Goal: Task Accomplishment & Management: Manage account settings

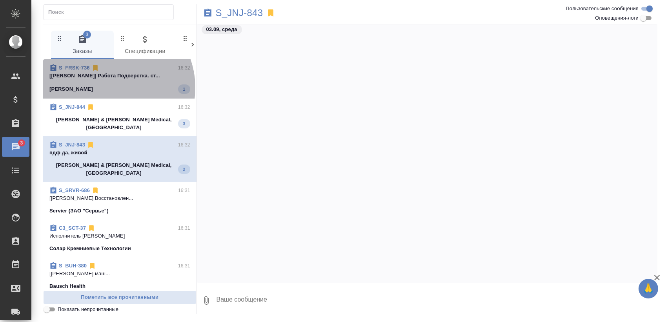
click at [110, 87] on div "Fresenius Kabi 1" at bounding box center [119, 88] width 141 height 9
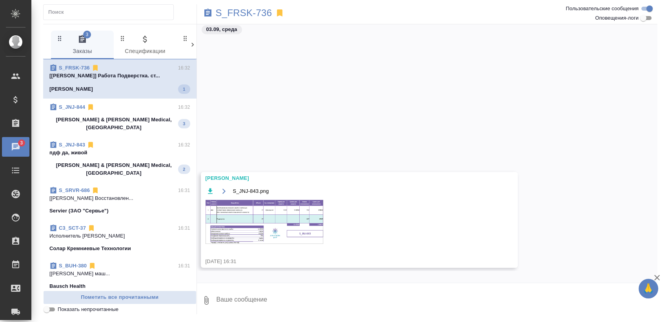
scroll to position [3613, 0]
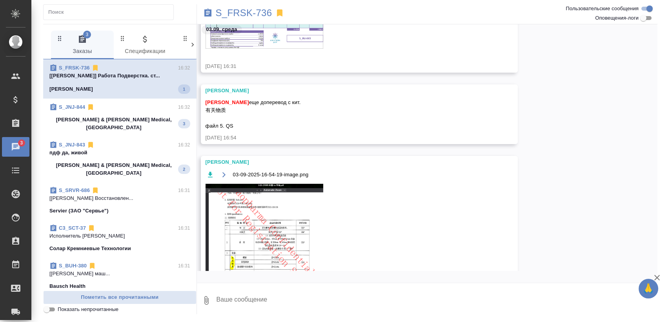
click at [128, 119] on p "Johnson & Johnson Medical, Russia" at bounding box center [113, 124] width 129 height 16
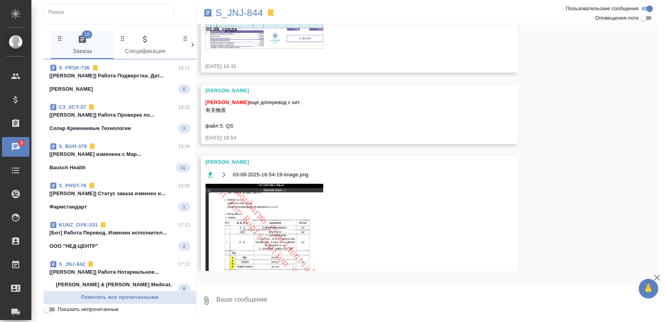
scroll to position [0, 0]
click at [125, 79] on p "[Петрова Валерия] Работа Подверстка. Дат..." at bounding box center [119, 76] width 141 height 8
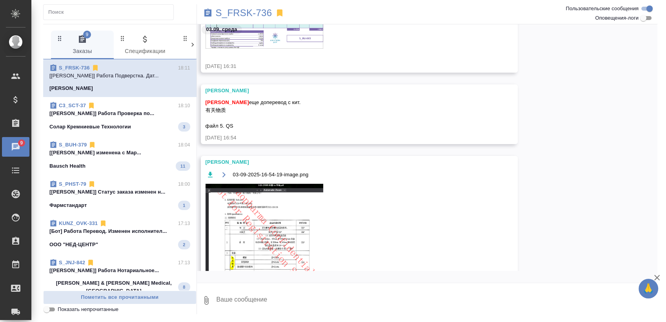
click at [144, 125] on div "Солар Кремниевые Технологии 3" at bounding box center [119, 126] width 141 height 9
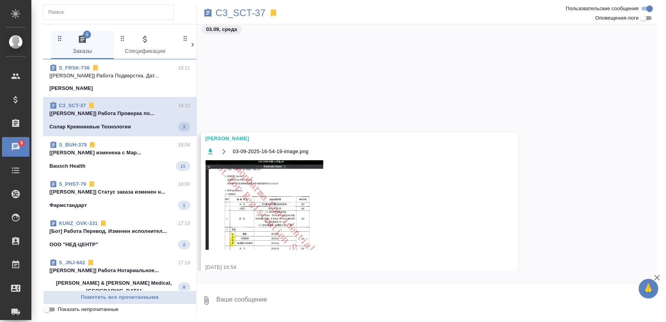
scroll to position [3782, 0]
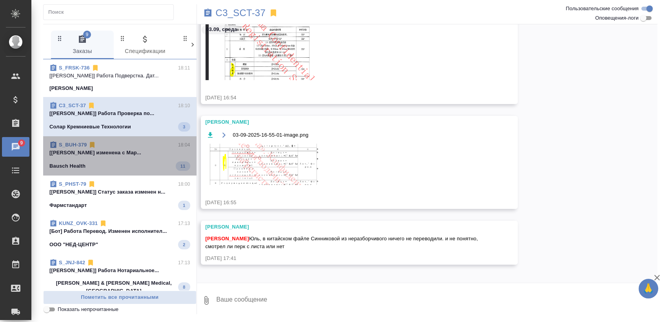
click at [134, 140] on div "S_BUH-379 18:04 [Муталимов Марк] Тематика изменена с Мар... Bausch Health 11" at bounding box center [119, 155] width 153 height 39
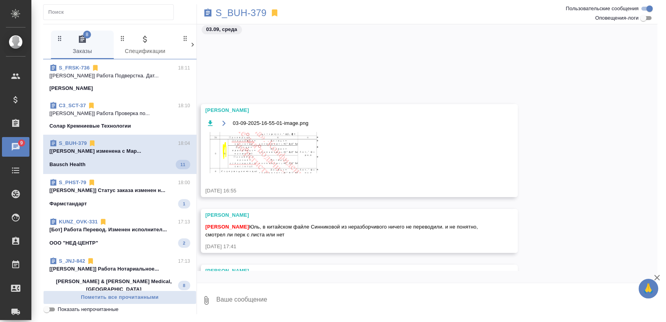
scroll to position [3923, 0]
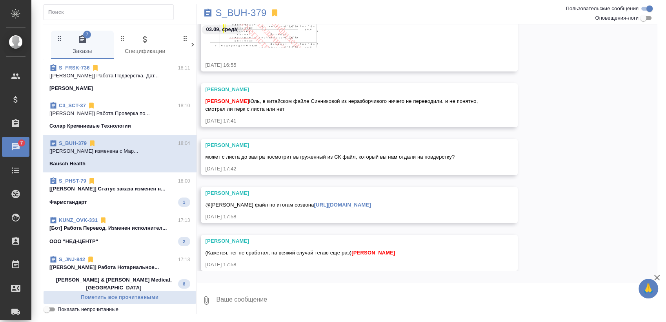
click at [104, 179] on div "S_PHST-79 18:00" at bounding box center [119, 181] width 141 height 8
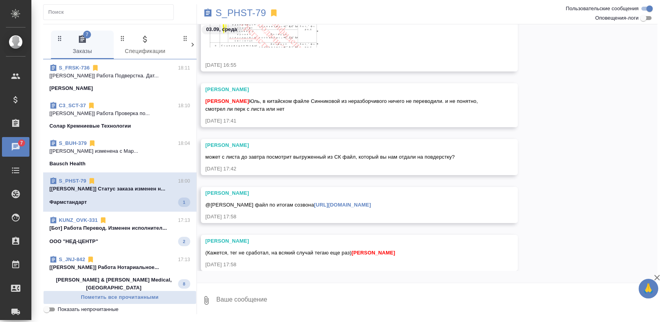
click at [109, 226] on p "[Бот] Работа Перевод. Изменен исполнител..." at bounding box center [119, 228] width 141 height 8
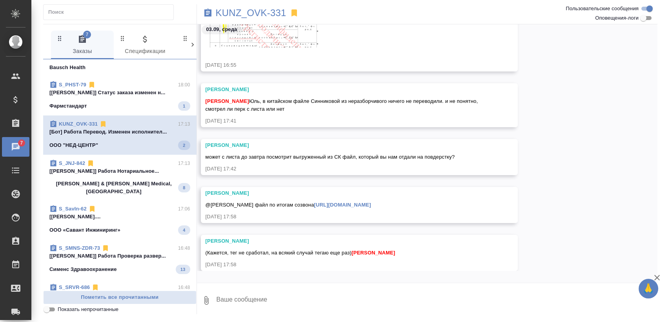
scroll to position [131, 0]
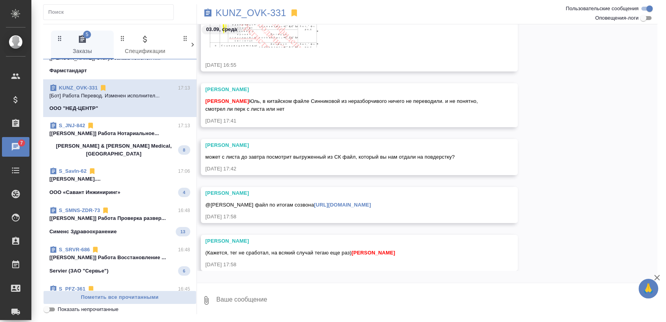
click at [119, 147] on p "Johnson & Johnson Medical, Russia" at bounding box center [113, 150] width 129 height 16
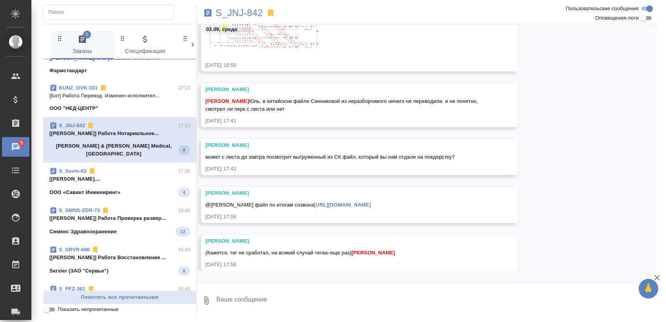
click at [132, 188] on div "ООО «Савант Инжиниринг» 4" at bounding box center [119, 192] width 141 height 9
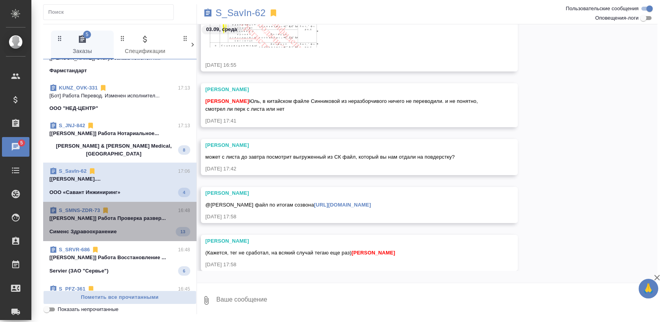
click at [138, 214] on p "[Петрова Валерия] Работа Проверка развер..." at bounding box center [119, 218] width 141 height 8
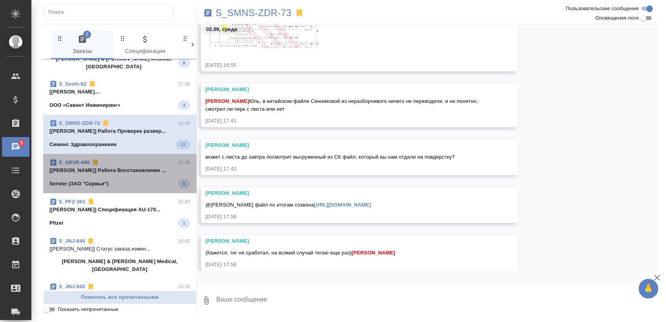
click at [126, 169] on span "S_SRVR-686 16:48 [Васильева Ольга] Работа Восстановление ... Servier (ЗАО "Серв…" at bounding box center [119, 174] width 141 height 30
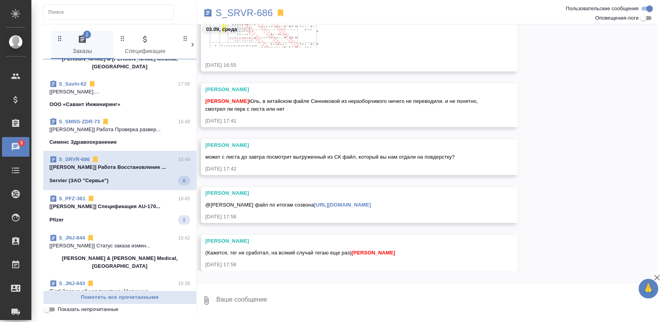
scroll to position [217, 0]
click at [129, 216] on div "Pfizer 1" at bounding box center [119, 220] width 141 height 9
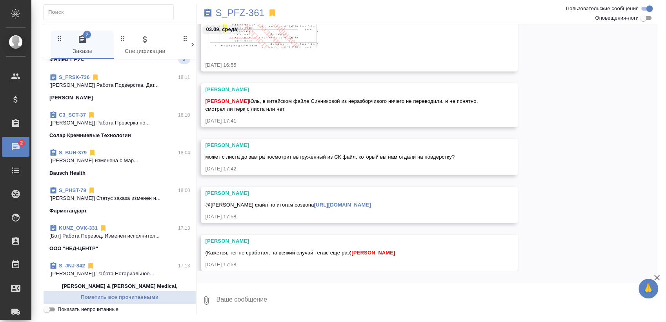
scroll to position [0, 0]
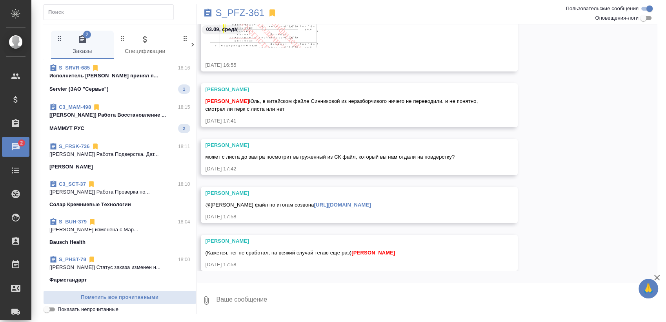
click at [139, 76] on p "Исполнитель Носачевский Николай принял п..." at bounding box center [119, 76] width 141 height 8
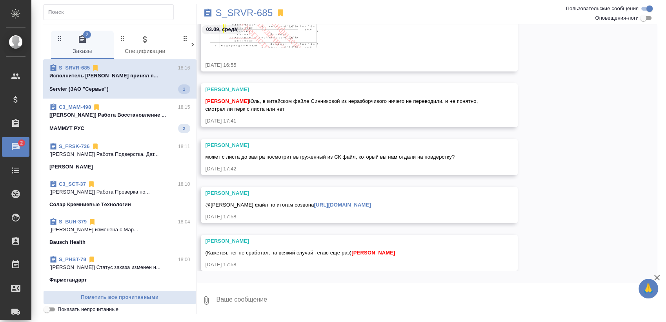
click at [139, 115] on p "[Петрова Валерия] Работа Восстановление ..." at bounding box center [119, 115] width 141 height 8
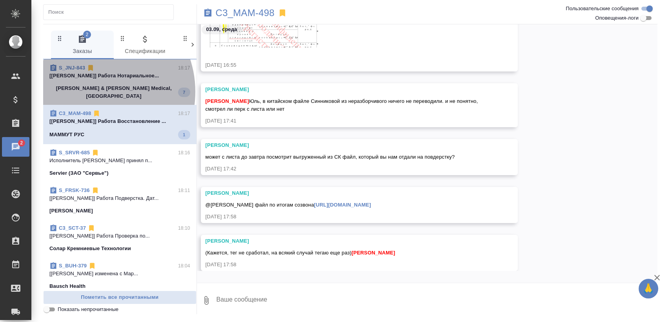
click at [92, 91] on p "Johnson & Johnson Medical, Russia" at bounding box center [113, 92] width 129 height 16
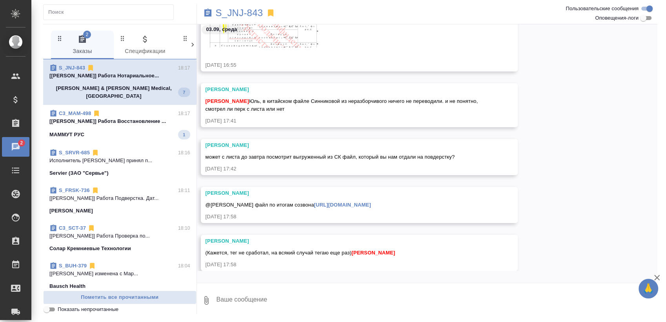
click at [113, 79] on p "[Никифорова Валерия] Работа Нотариальное..." at bounding box center [119, 76] width 141 height 8
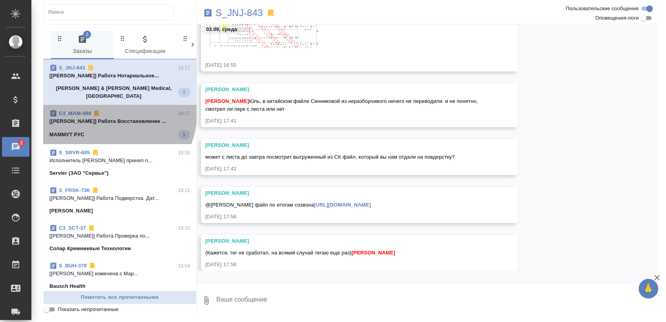
click at [117, 109] on div "C3_MAM-498 18:17" at bounding box center [119, 113] width 141 height 8
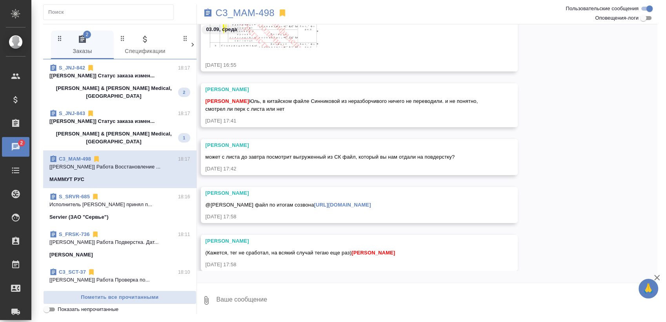
drag, startPoint x: 144, startPoint y: 73, endPoint x: 127, endPoint y: 113, distance: 44.1
click at [145, 72] on p "[Никифорова Валерия] Статус заказа измен..." at bounding box center [119, 76] width 141 height 8
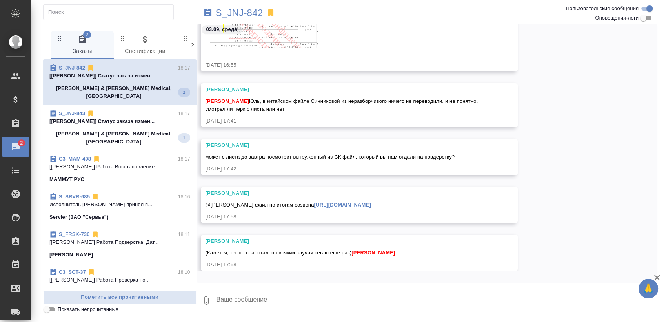
click at [126, 117] on p "[Никифорова Валерия] Статус заказа измен..." at bounding box center [119, 121] width 141 height 8
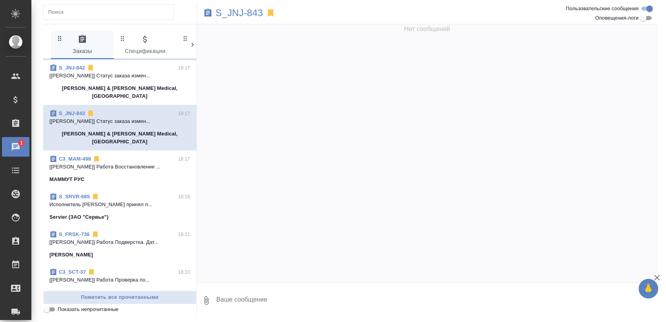
click at [119, 82] on span "S_JNJ-842 18:17 [Никифорова Валерия] Статус заказа измен... Johnson & Johnson M…" at bounding box center [119, 82] width 141 height 36
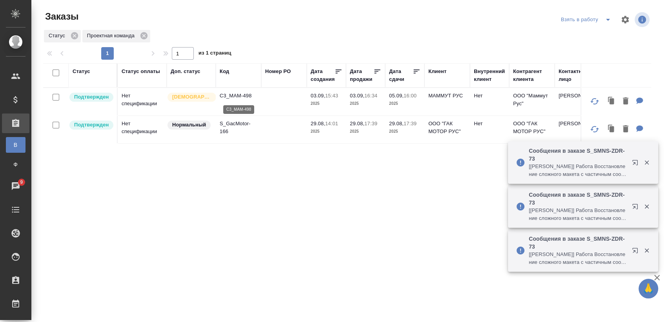
click at [247, 97] on p "C3_MAM-498" at bounding box center [239, 96] width 38 height 8
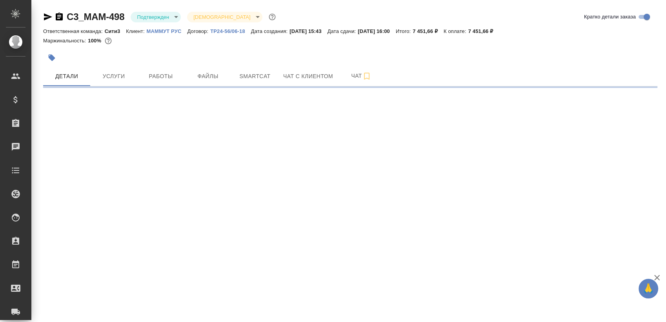
select select "RU"
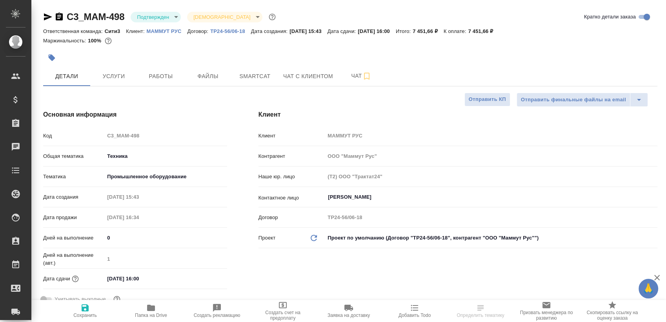
type textarea "x"
type input "Сеитов Павел"
click at [162, 18] on body "🙏 .cls-1 fill:#fff; AWATERA Sergeeva Anastasia Клиенты Спецификации Заказы Чаты…" at bounding box center [333, 161] width 666 height 322
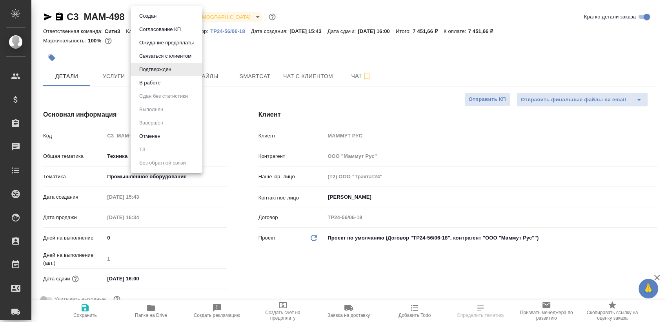
click at [153, 77] on li "В работе" at bounding box center [167, 82] width 72 height 13
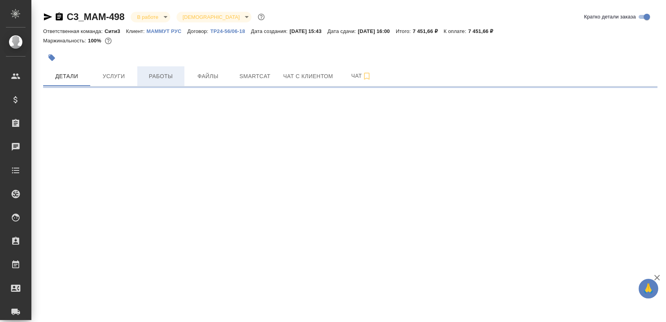
select select "RU"
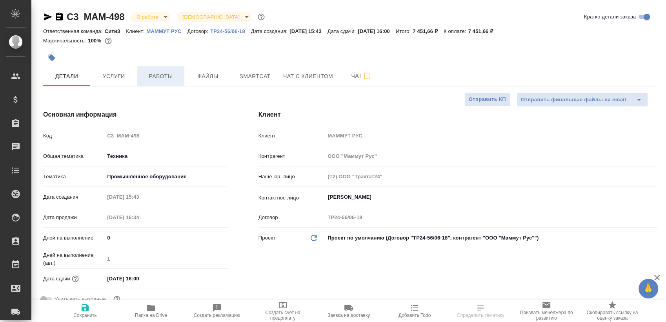
type textarea "x"
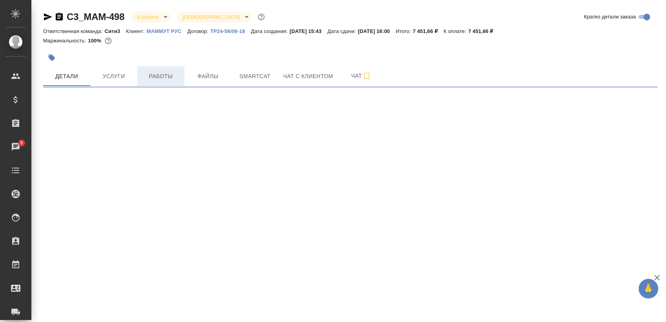
select select "RU"
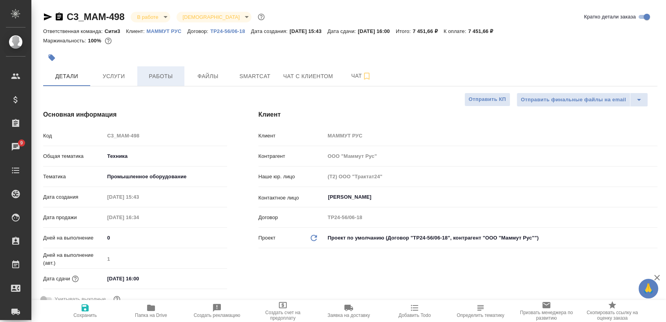
type textarea "x"
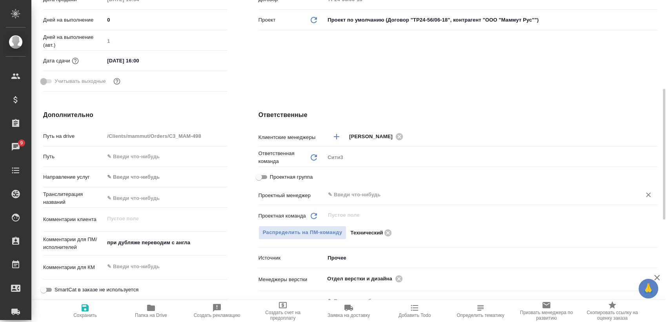
click at [355, 191] on input "text" at bounding box center [478, 194] width 302 height 9
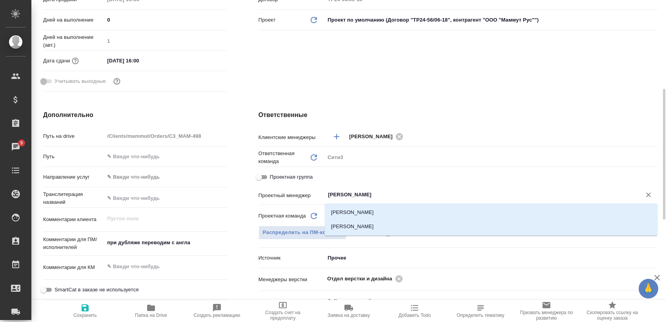
type input "сергее"
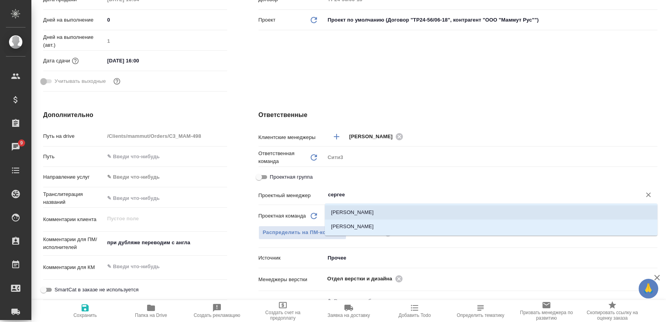
click at [369, 213] on li "[PERSON_NAME]" at bounding box center [491, 212] width 333 height 14
type textarea "x"
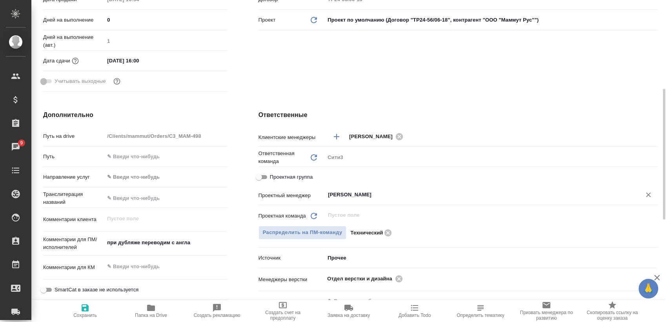
type input "[PERSON_NAME]"
click at [96, 314] on span "Сохранить" at bounding box center [85, 314] width 24 height 5
type textarea "x"
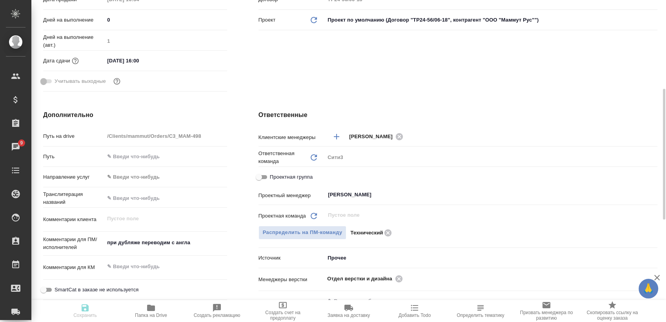
type textarea "x"
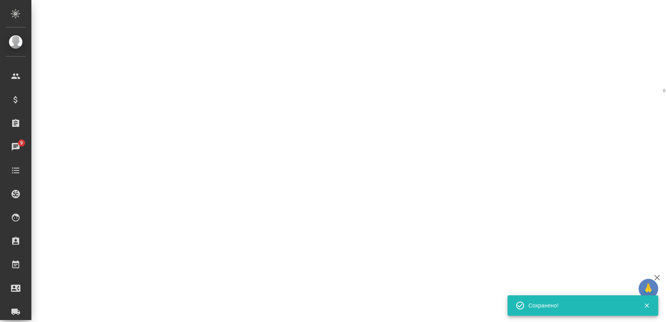
select select "RU"
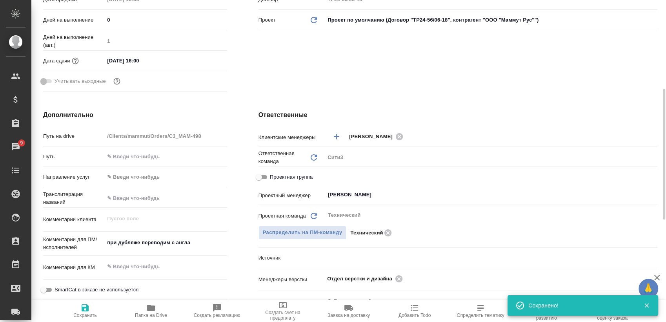
type textarea "x"
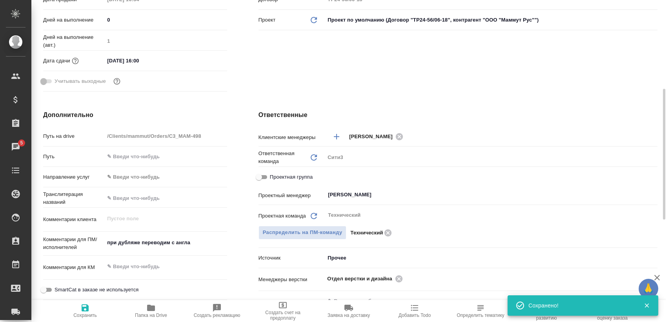
type textarea "x"
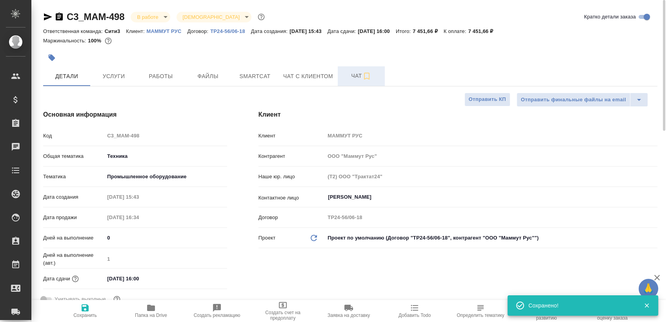
click at [338, 76] on button "Чат" at bounding box center [361, 76] width 47 height 20
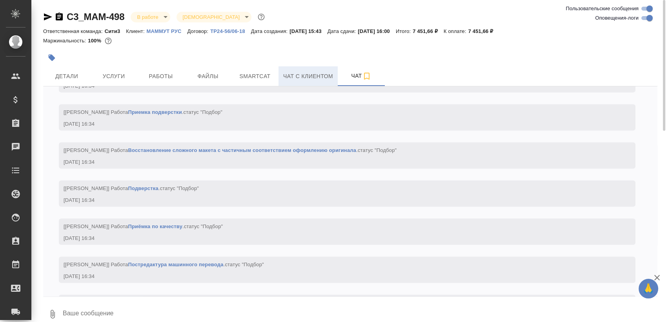
scroll to position [1249, 0]
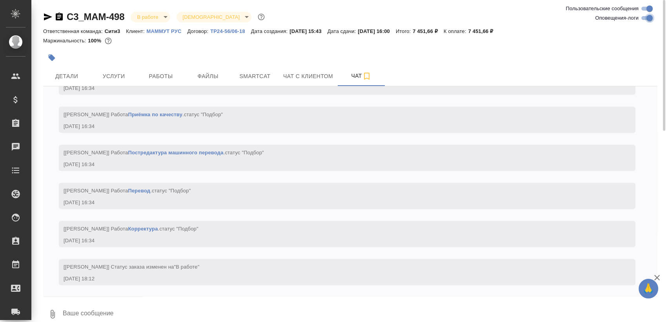
click at [650, 20] on input "Оповещения-логи" at bounding box center [650, 17] width 28 height 9
checkbox input "false"
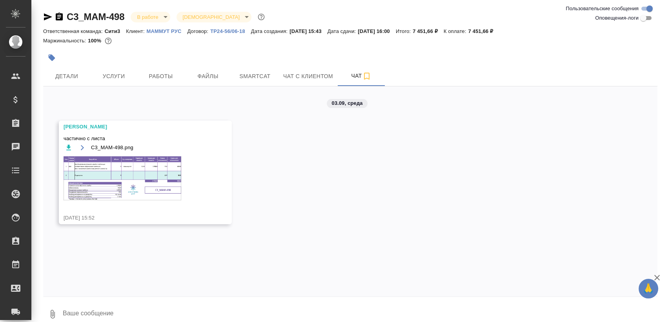
click at [106, 179] on img at bounding box center [123, 178] width 118 height 44
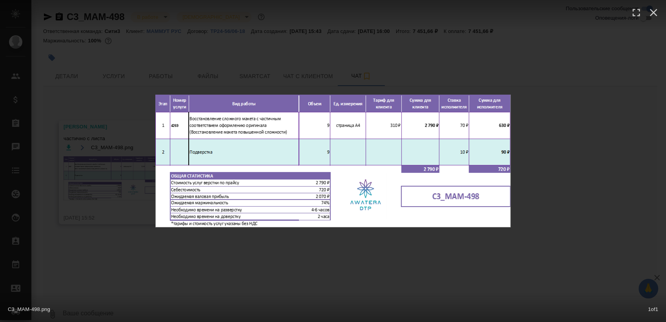
click at [330, 250] on div "C3_MAM-498.png 1 of 1" at bounding box center [333, 161] width 666 height 322
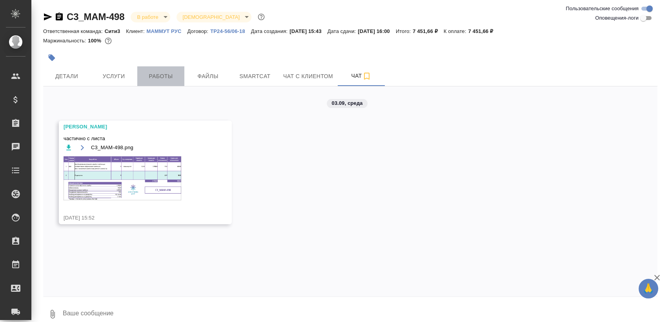
click at [156, 77] on span "Работы" at bounding box center [161, 76] width 38 height 10
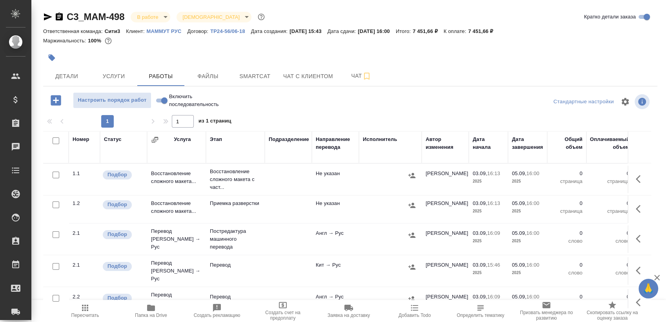
click at [631, 180] on button "button" at bounding box center [640, 178] width 19 height 19
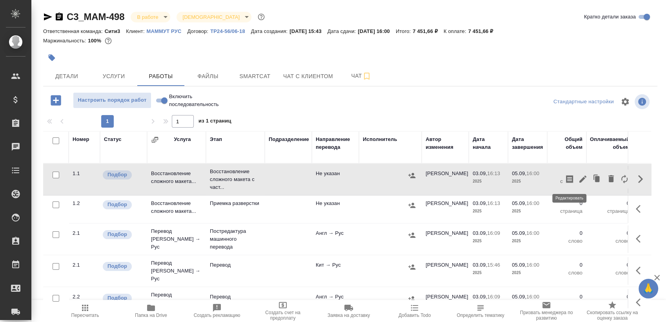
click at [578, 177] on icon "button" at bounding box center [582, 178] width 9 height 9
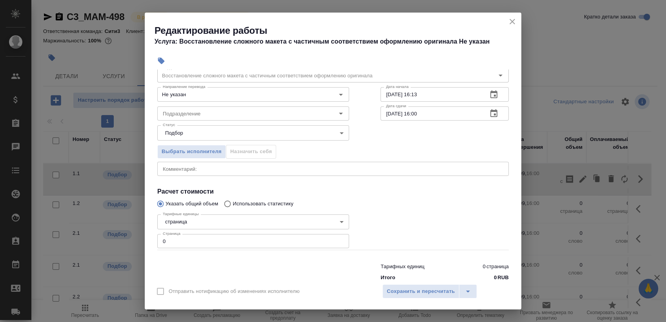
scroll to position [47, 0]
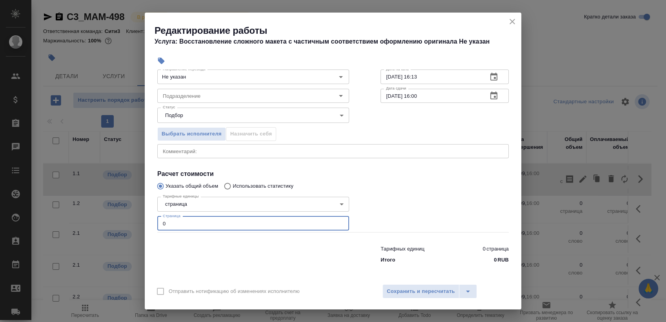
click at [213, 226] on input "0" at bounding box center [253, 223] width 192 height 14
type input "9"
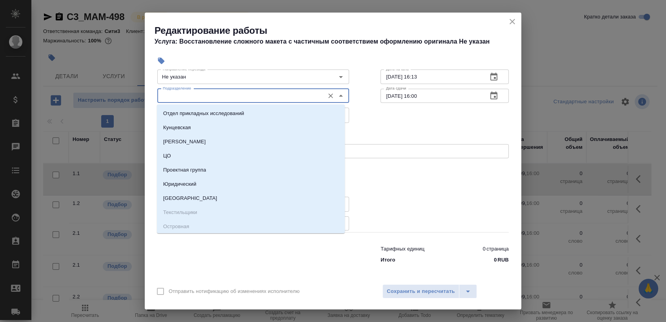
click at [217, 98] on input "Подразделение" at bounding box center [240, 95] width 161 height 9
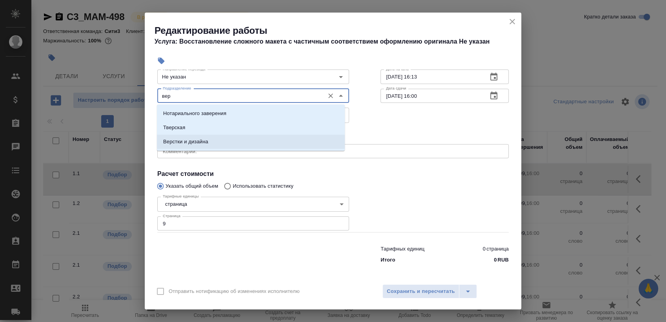
click at [228, 140] on li "Верстки и дизайна" at bounding box center [251, 142] width 188 height 14
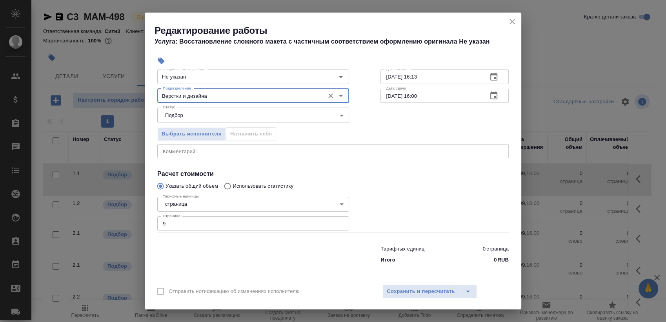
type input "Верстки и дизайна"
click at [490, 79] on icon "button" at bounding box center [493, 77] width 7 height 8
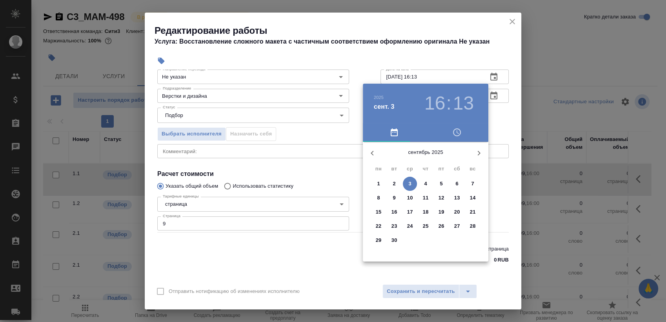
click at [407, 181] on span "3" at bounding box center [410, 184] width 14 height 8
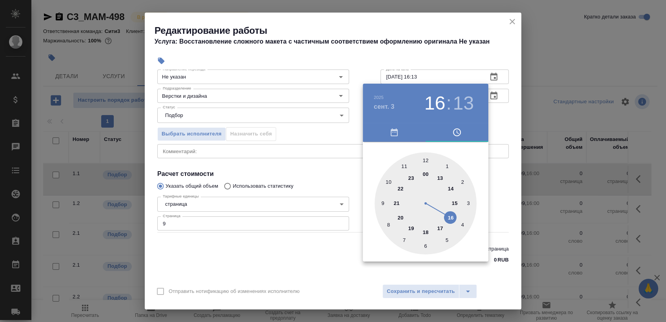
drag, startPoint x: 425, startPoint y: 228, endPoint x: 435, endPoint y: 183, distance: 45.8
click at [425, 228] on div at bounding box center [426, 203] width 102 height 102
type input "03.09.2025 18:00"
click at [425, 157] on div at bounding box center [426, 203] width 102 height 102
click at [505, 120] on div at bounding box center [333, 161] width 666 height 322
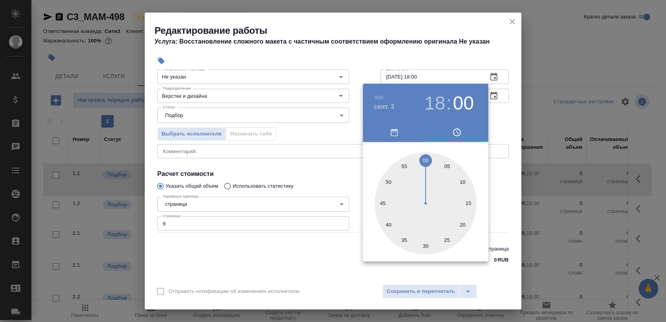
scroll to position [45, 0]
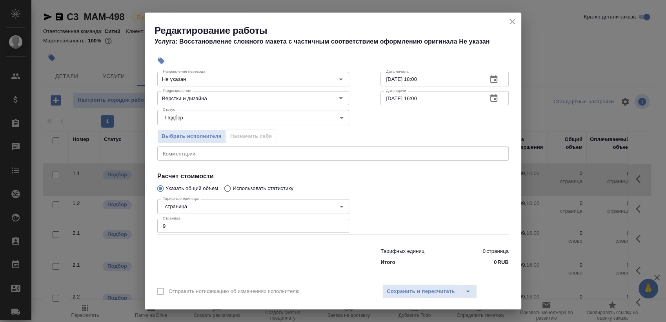
click at [490, 98] on icon "button" at bounding box center [493, 98] width 7 height 8
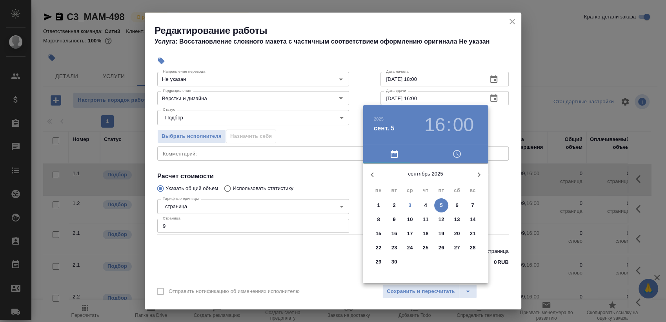
click at [430, 205] on span "4" at bounding box center [426, 205] width 14 height 8
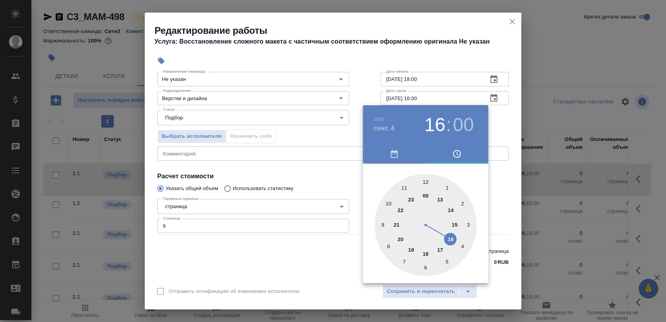
click at [450, 209] on div at bounding box center [426, 225] width 102 height 102
type input "04.09.2025 14:00"
click at [488, 122] on div "2025 сент. 4 14 : 00" at bounding box center [426, 124] width 126 height 39
drag, startPoint x: 318, startPoint y: 273, endPoint x: 319, endPoint y: 265, distance: 8.2
click at [319, 265] on div at bounding box center [333, 161] width 666 height 322
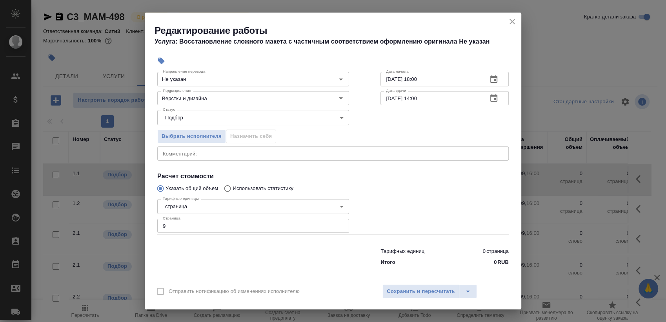
click at [388, 284] on div "Отправить нотификацию об изменениях исполнителю Сохранить и пересчитать" at bounding box center [333, 294] width 377 height 30
click at [399, 292] on span "Сохранить и пересчитать" at bounding box center [421, 291] width 68 height 9
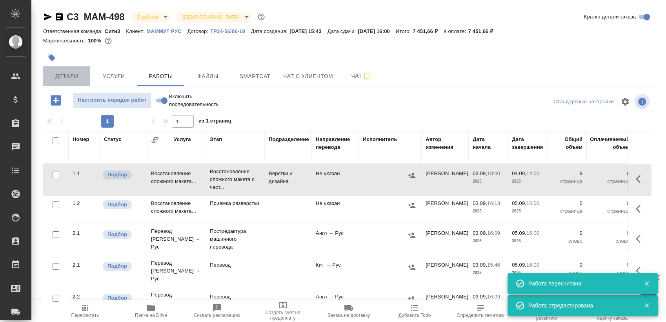
click at [69, 76] on span "Детали" at bounding box center [67, 76] width 38 height 10
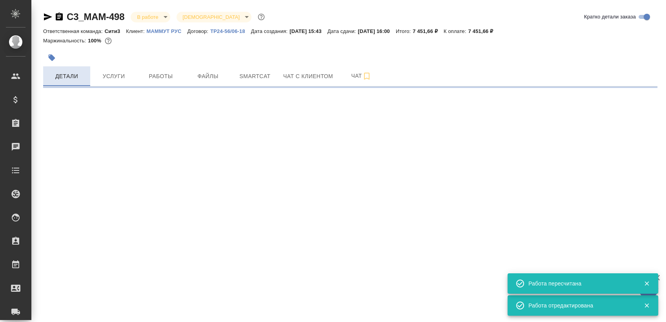
select select "RU"
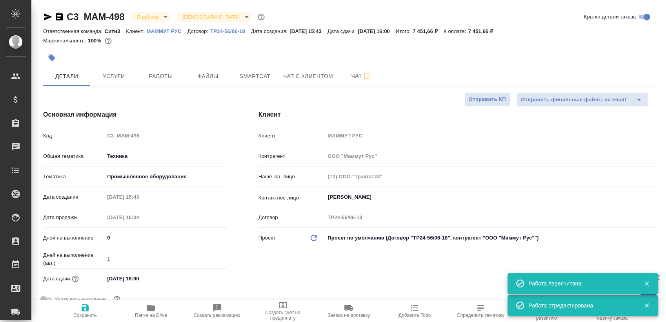
type textarea "x"
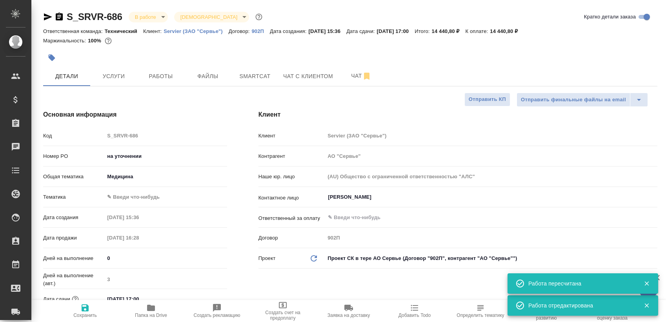
select select "RU"
click at [150, 78] on span "Работы" at bounding box center [161, 76] width 38 height 10
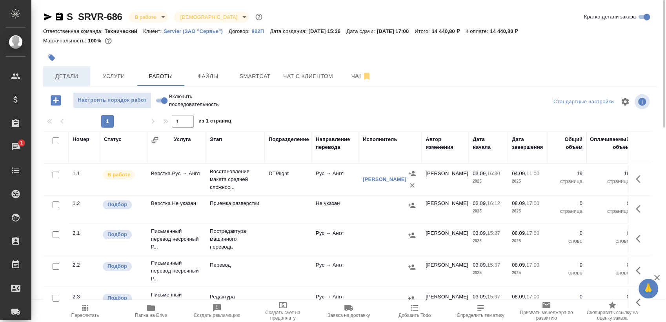
click at [67, 82] on button "Детали" at bounding box center [66, 76] width 47 height 20
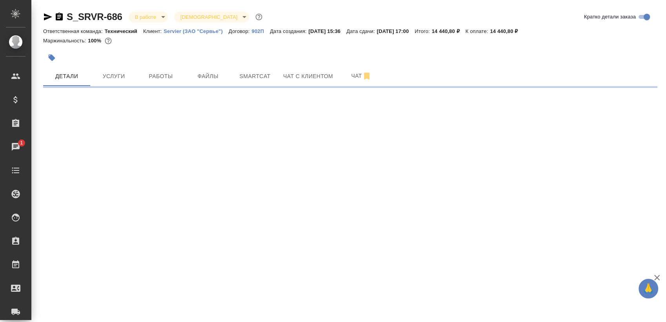
select select "RU"
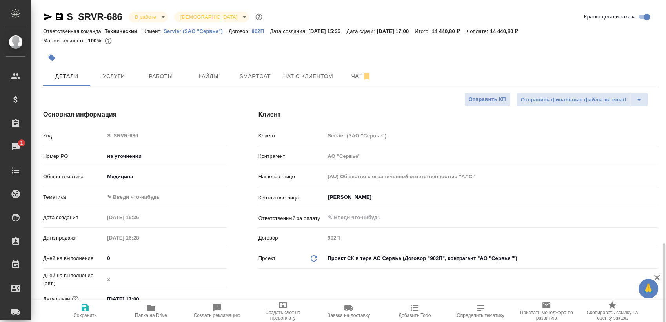
type textarea "x"
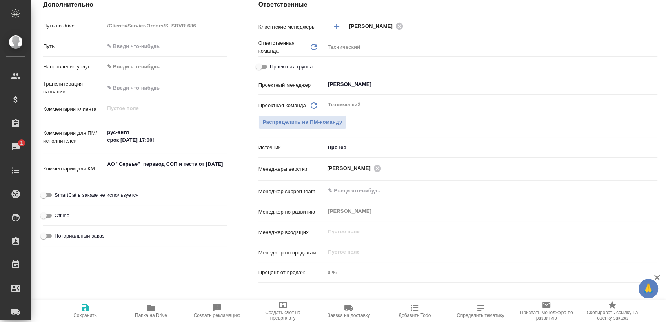
scroll to position [131, 0]
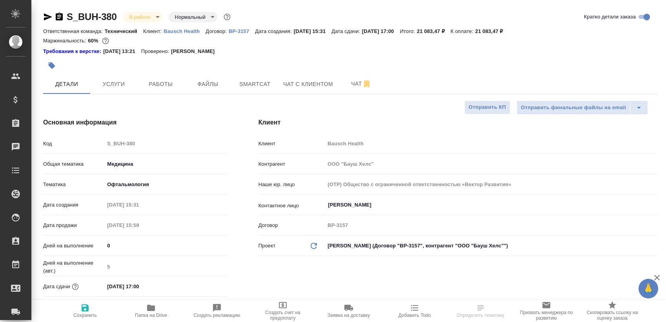
select select "RU"
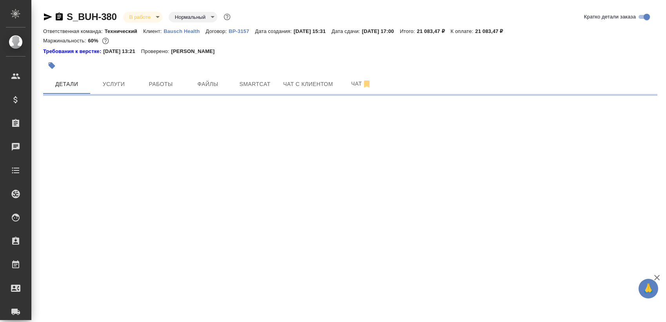
select select "RU"
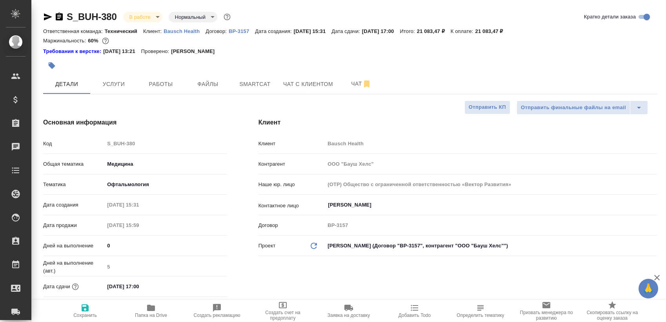
type textarea "x"
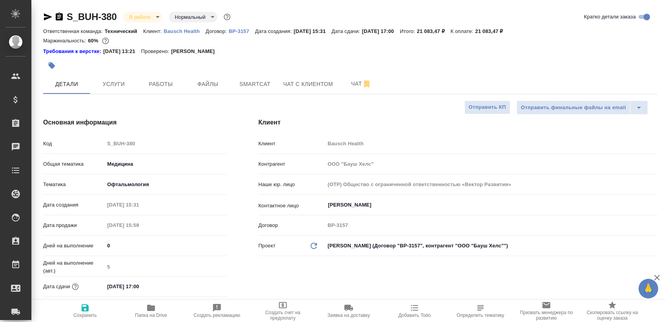
type textarea "x"
click at [162, 81] on span "Работы" at bounding box center [161, 84] width 38 height 10
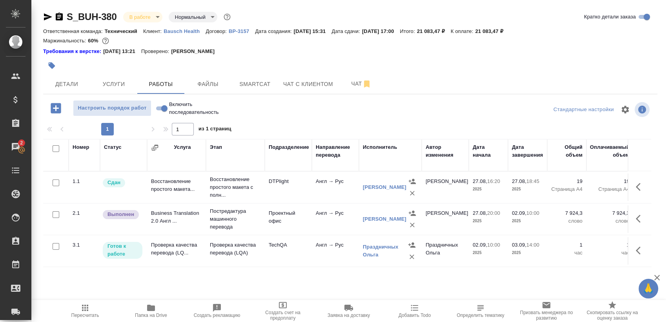
scroll to position [13, 0]
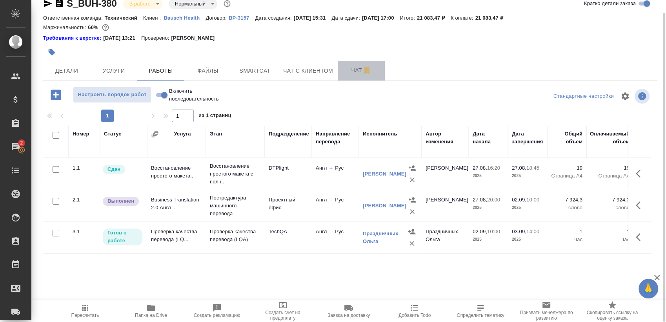
click at [355, 69] on span "Чат" at bounding box center [362, 71] width 38 height 10
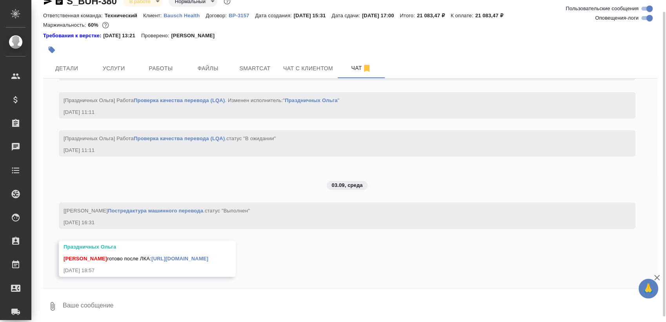
scroll to position [18, 0]
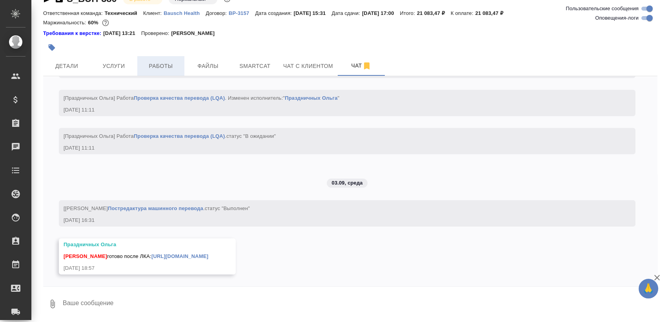
drag, startPoint x: 157, startPoint y: 79, endPoint x: 160, endPoint y: 71, distance: 9.3
click at [159, 77] on div "27.08, [DATE] [[PERSON_NAME] оставил комментарий: "Расчет по словам с повторами…" at bounding box center [350, 181] width 614 height 210
click at [160, 70] on span "Работы" at bounding box center [161, 66] width 38 height 10
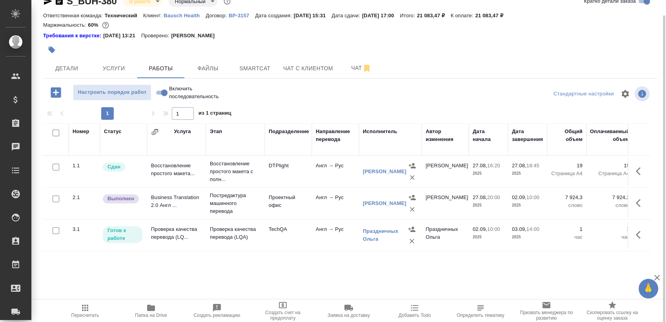
scroll to position [16, 0]
click at [157, 310] on span "Папка на Drive" at bounding box center [151, 310] width 56 height 15
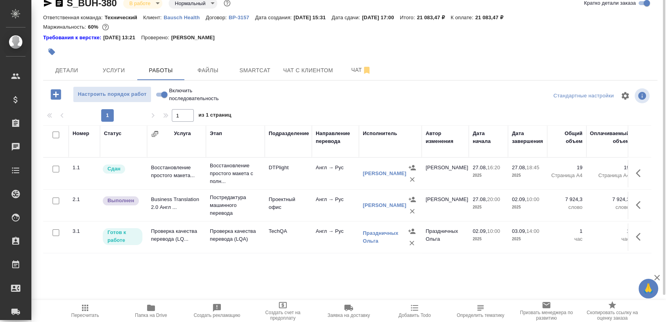
scroll to position [0, 0]
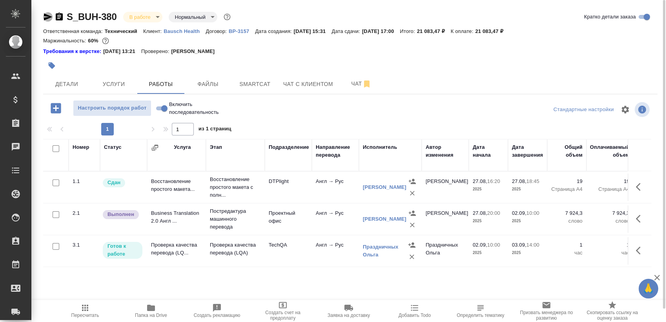
click at [46, 16] on icon "button" at bounding box center [48, 16] width 8 height 7
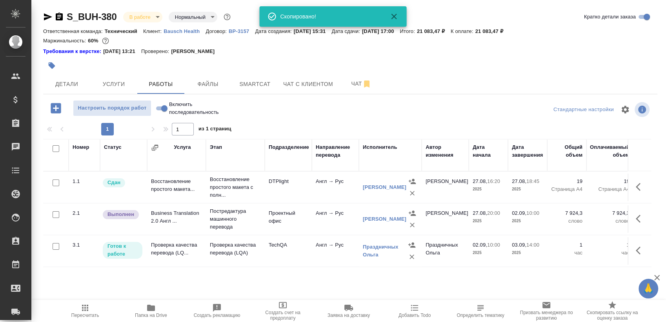
click at [147, 16] on body "🙏 .cls-1 fill:#fff; AWATERA Sergeeva Anastasia Клиенты Спецификации Заказы 0 Ча…" at bounding box center [333, 161] width 666 height 322
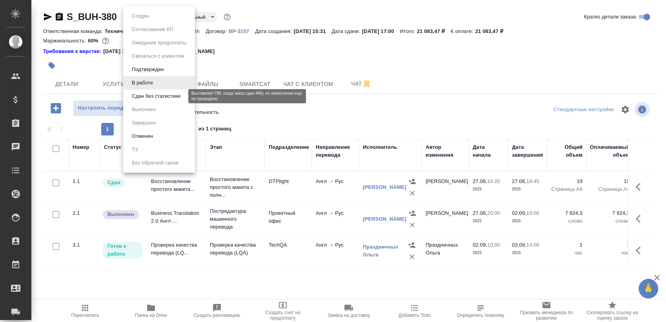
drag, startPoint x: 169, startPoint y: 98, endPoint x: 179, endPoint y: 91, distance: 12.6
click at [169, 98] on button "Сдан без статистики" at bounding box center [155, 96] width 53 height 9
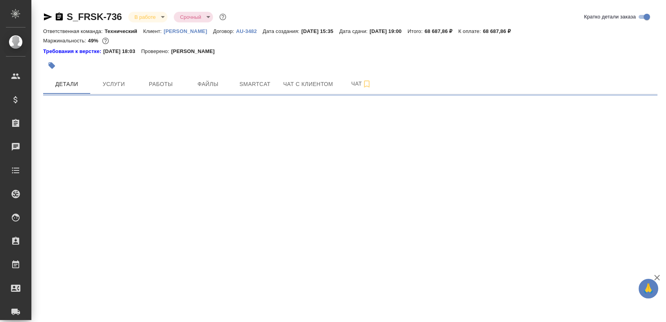
select select "RU"
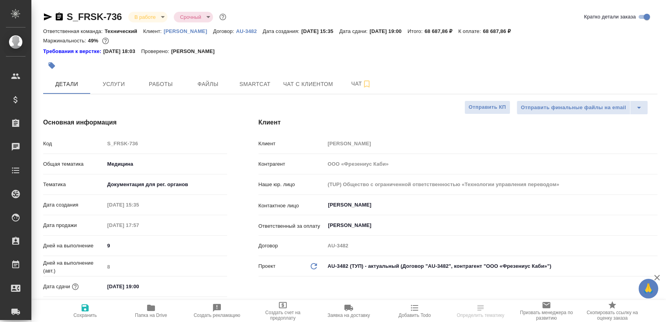
type textarea "x"
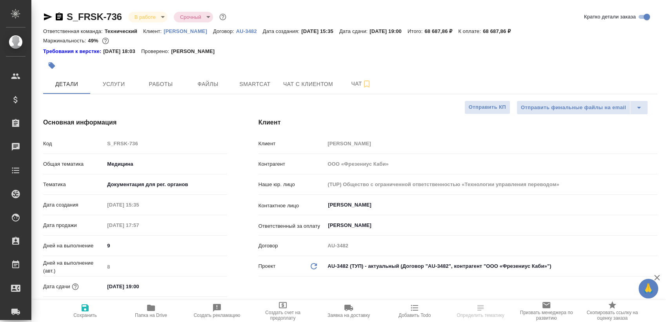
type textarea "x"
click at [346, 84] on span "Чат" at bounding box center [362, 84] width 38 height 10
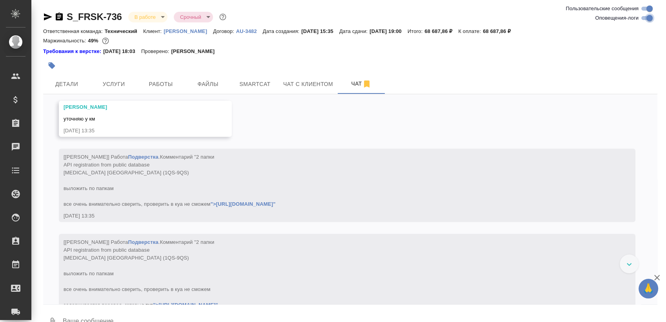
click at [652, 19] on input "Оповещения-логи" at bounding box center [650, 17] width 28 height 9
checkbox input "false"
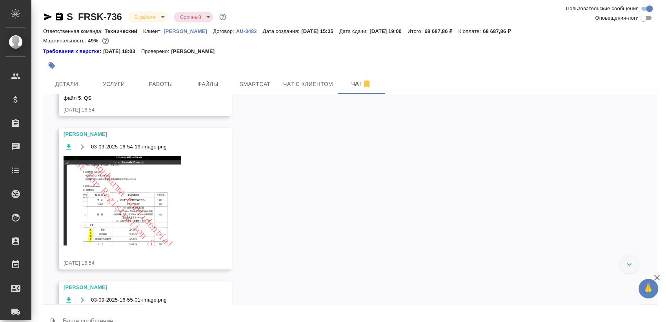
scroll to position [3333, 0]
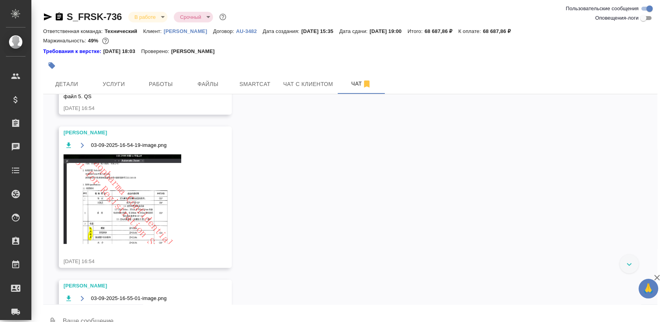
click at [138, 223] on img at bounding box center [123, 198] width 118 height 89
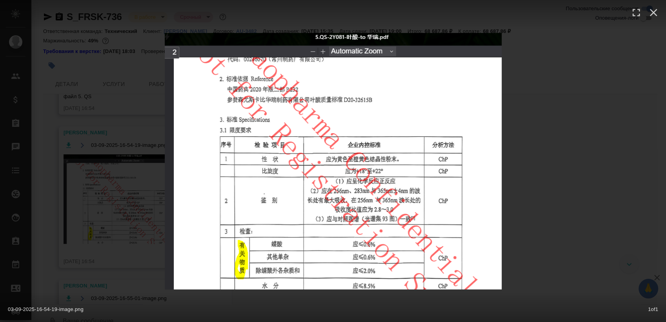
click at [568, 185] on div "03-09-2025-16-54-19-image.png 1 of 1" at bounding box center [333, 161] width 666 height 322
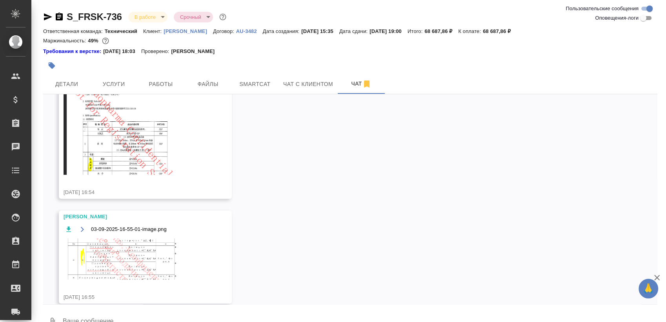
scroll to position [3421, 0]
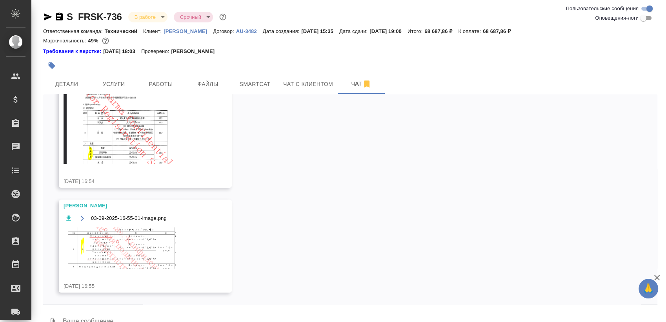
click at [147, 145] on img at bounding box center [123, 118] width 118 height 89
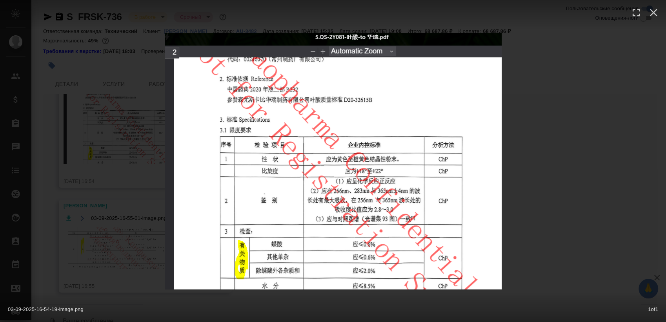
click at [539, 114] on div "03-09-2025-16-54-19-image.png 1 of 1" at bounding box center [333, 161] width 666 height 322
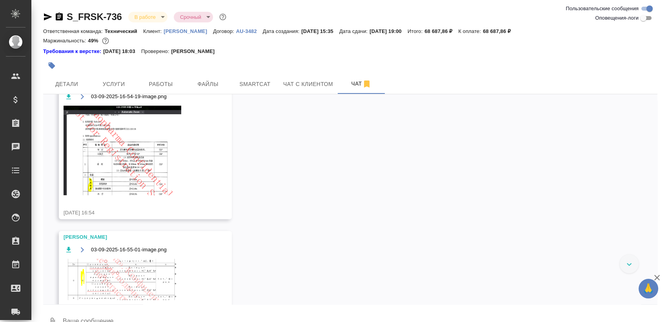
scroll to position [3377, 0]
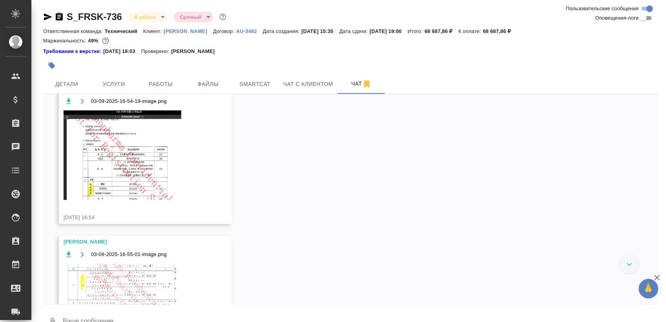
click at [71, 105] on icon "button" at bounding box center [69, 101] width 8 height 8
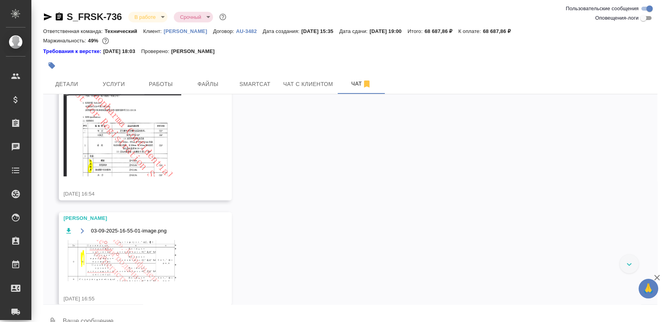
scroll to position [3421, 0]
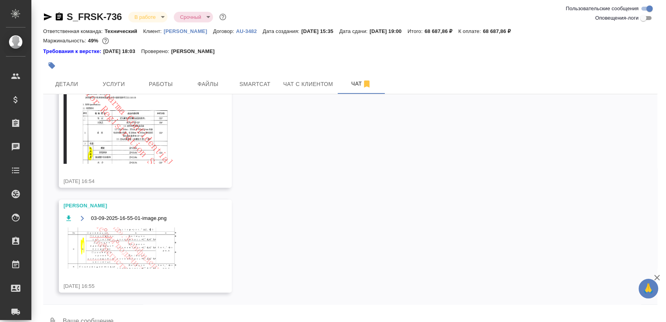
click at [135, 249] on img at bounding box center [123, 247] width 118 height 41
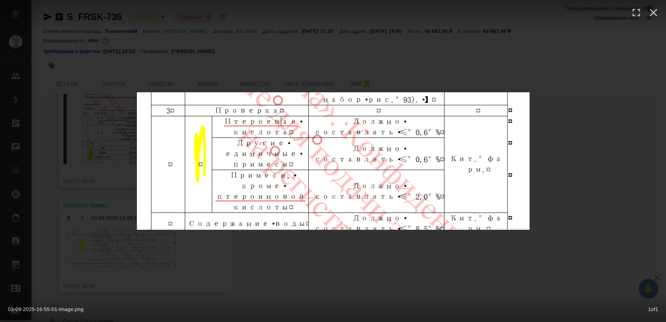
click at [319, 261] on div "03-09-2025-16-55-01-image.png 1 of 1" at bounding box center [333, 161] width 666 height 322
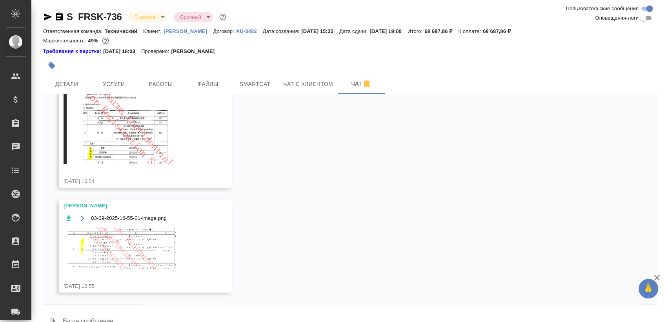
click at [100, 224] on div "03-09-2025-16-55-01-image.png" at bounding box center [134, 245] width 141 height 65
click at [122, 239] on img at bounding box center [123, 247] width 118 height 41
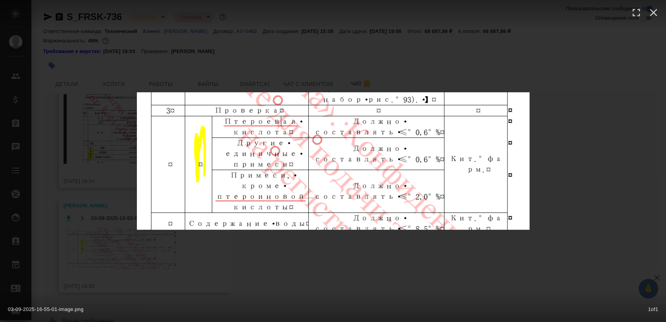
click at [350, 248] on div "03-09-2025-16-55-01-image.png 1 of 1" at bounding box center [333, 161] width 666 height 322
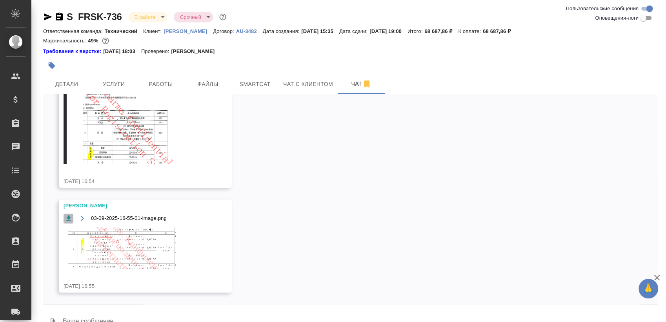
click at [69, 218] on icon "button" at bounding box center [68, 217] width 5 height 5
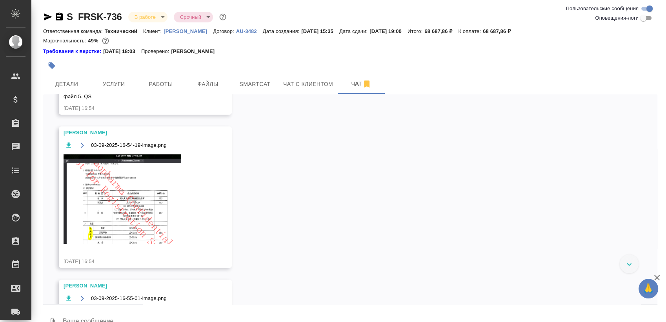
scroll to position [3246, 0]
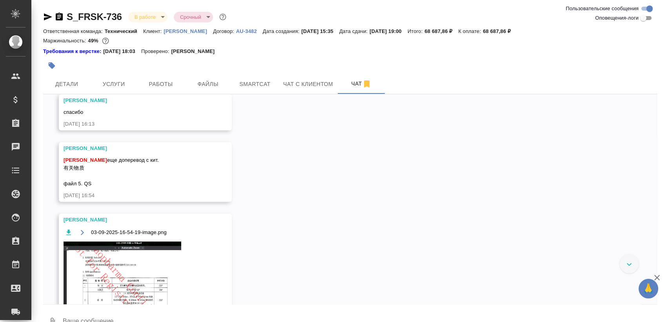
click at [73, 175] on span "Белякова Юлия еще доперевод с кит. 有关物质 файл 5. QS" at bounding box center [111, 171] width 95 height 29
click at [75, 172] on div at bounding box center [333, 161] width 666 height 322
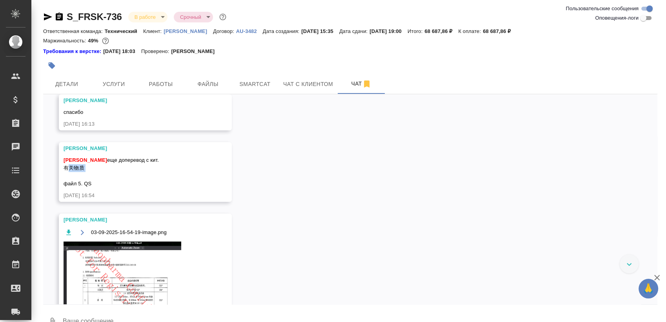
drag, startPoint x: 62, startPoint y: 175, endPoint x: 91, endPoint y: 176, distance: 28.7
click at [91, 176] on div "Петрова Валерия Белякова Юлия еще доперевод с кит. 有关物质 файл 5. QS 03.09.25, 16…" at bounding box center [145, 172] width 173 height 60
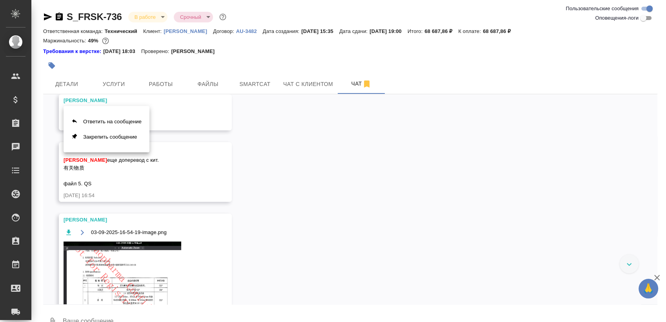
click at [78, 174] on div at bounding box center [333, 161] width 666 height 322
click at [62, 174] on div "Петрова Валерия Белякова Юлия еще доперевод с кит. 有关物质 файл 5. QS 03.09.25, 16…" at bounding box center [145, 172] width 173 height 60
click at [74, 175] on span "Белякова Юлия еще доперевод с кит. 有关物质 файл 5. QS" at bounding box center [111, 171] width 95 height 29
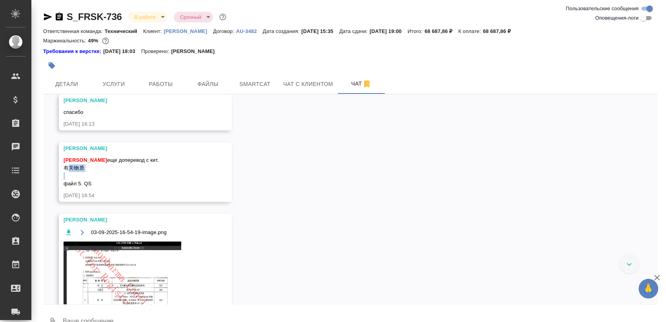
click at [74, 175] on span "Белякова Юлия еще доперевод с кит. 有关物质 файл 5. QS" at bounding box center [111, 171] width 95 height 29
copy span "有关物质"
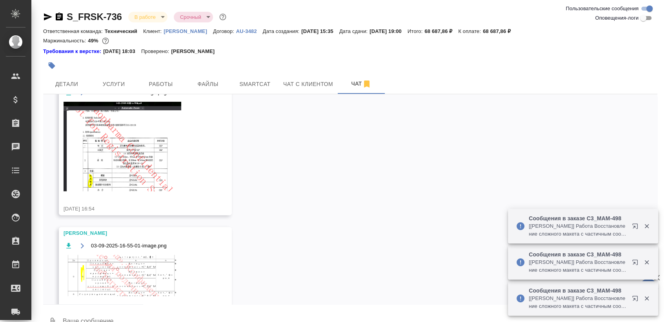
scroll to position [3421, 0]
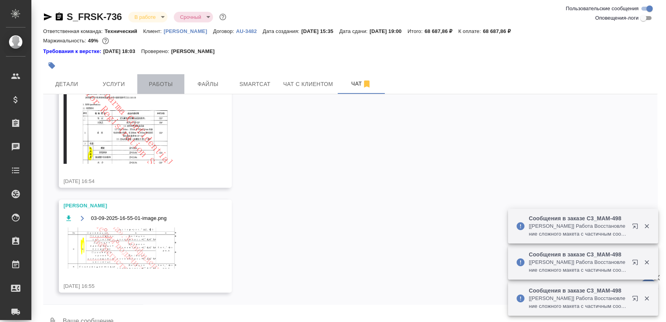
click at [167, 80] on span "Работы" at bounding box center [161, 84] width 38 height 10
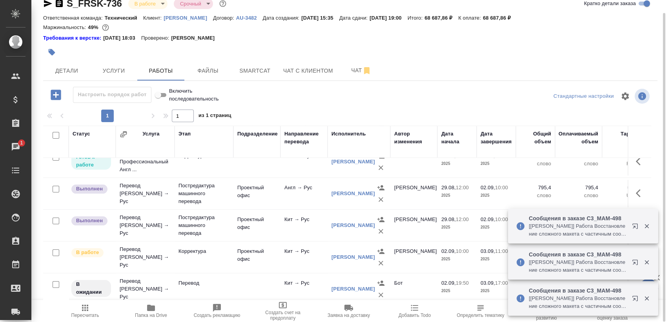
scroll to position [122, 0]
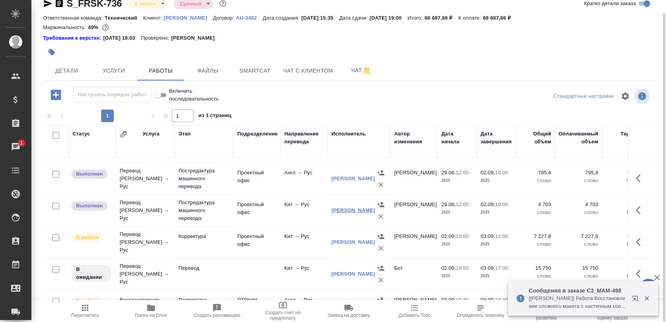
click at [341, 213] on link "Абдуллина Эльмира" at bounding box center [354, 210] width 44 height 6
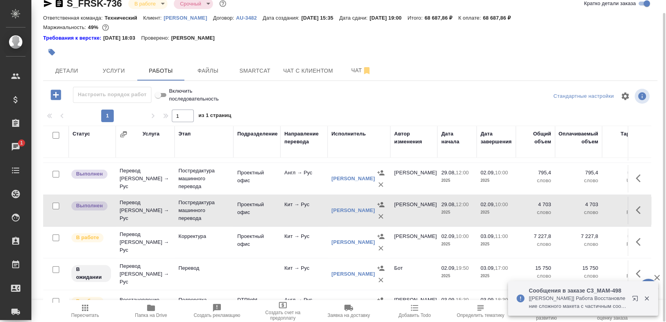
scroll to position [0, 0]
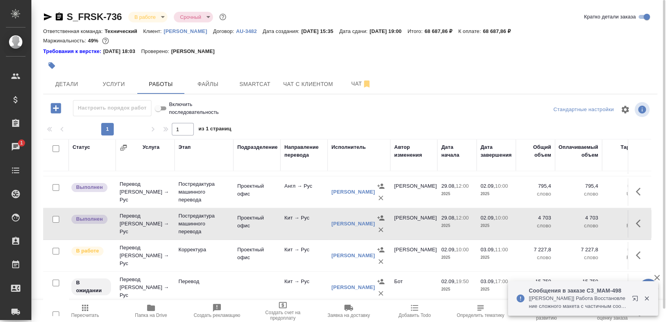
click at [45, 15] on icon "button" at bounding box center [48, 16] width 8 height 7
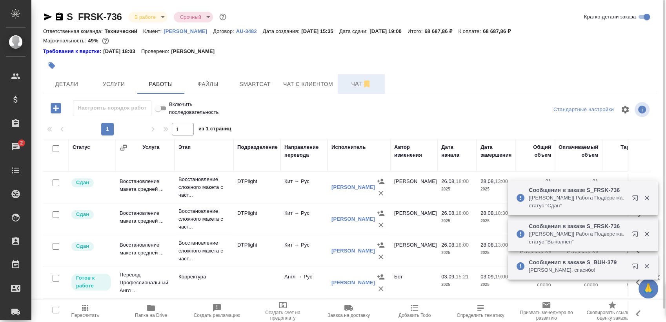
click at [346, 84] on span "Чат" at bounding box center [362, 84] width 38 height 10
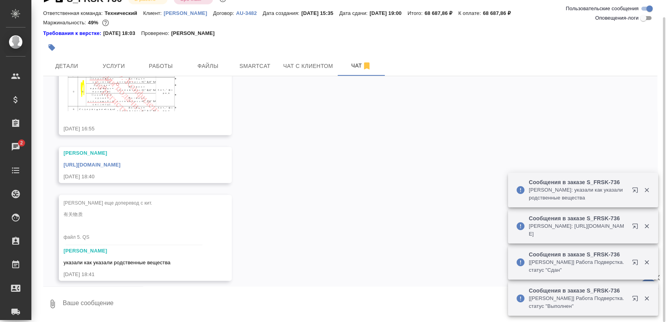
scroll to position [3566, 0]
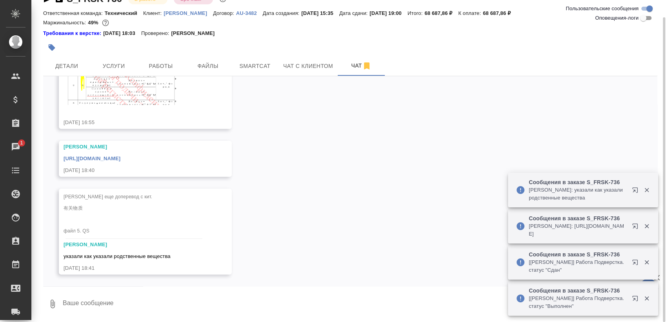
click at [142, 298] on textarea at bounding box center [360, 303] width 596 height 27
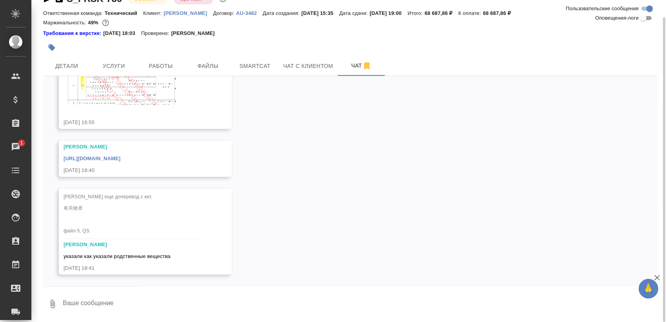
click at [107, 301] on textarea at bounding box center [360, 303] width 596 height 27
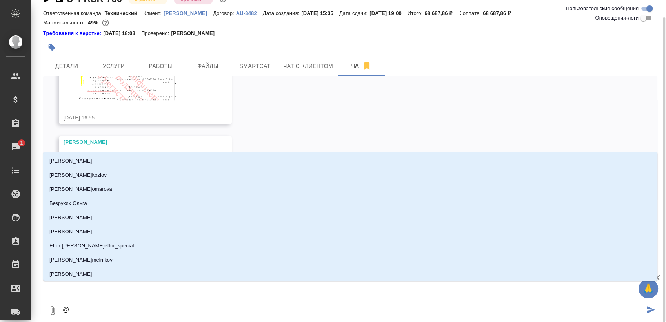
type textarea "@п"
type input "п"
type textarea "@пе"
type input "пе"
type textarea "@пет"
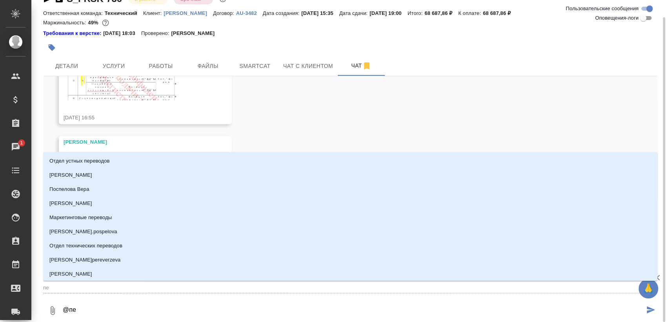
type input "пет"
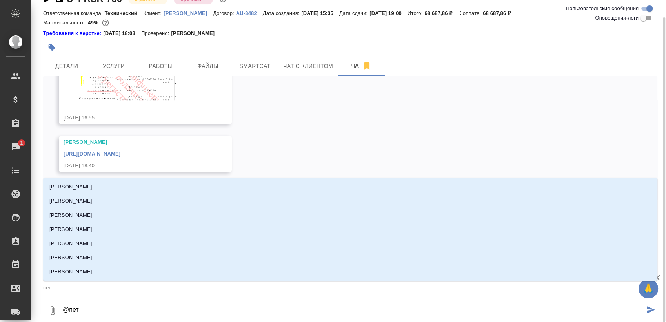
type textarea "@петр"
type input "петр"
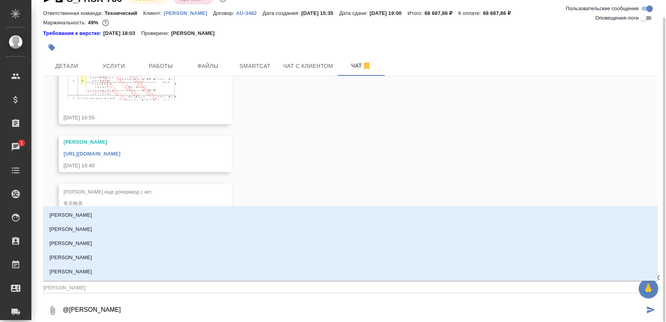
type textarea "@петро"
type input "петро"
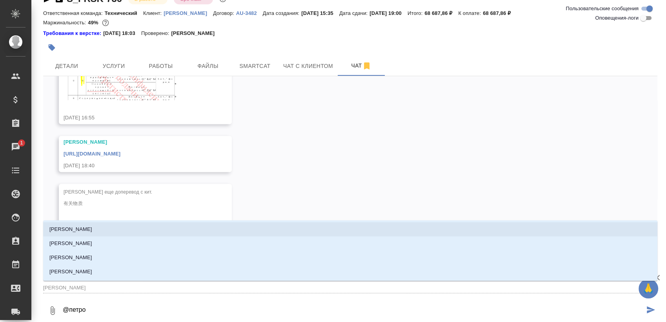
click at [145, 229] on li "Петрова Валерия" at bounding box center [350, 229] width 614 height 14
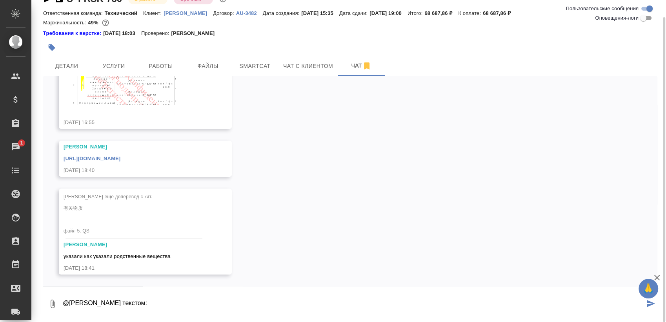
paste textarea "Связанные примеси"
type textarea "@Петрова Валерия текстом: Связанные примеси"
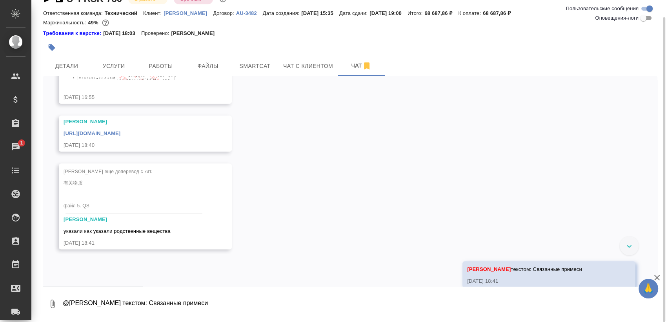
scroll to position [3604, 0]
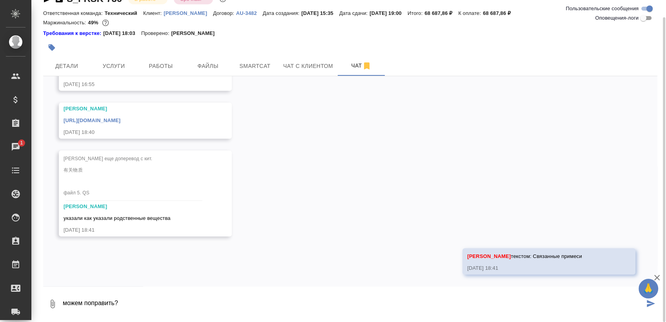
type textarea "можем поправить?"
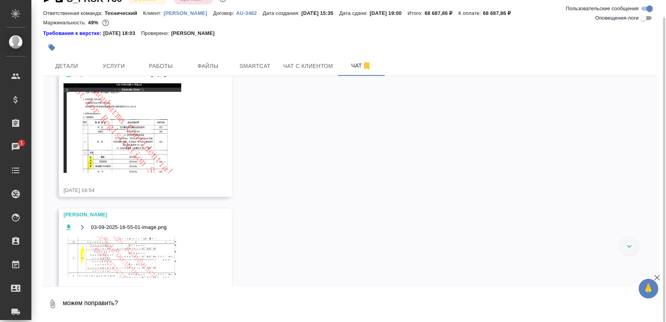
scroll to position [3380, 0]
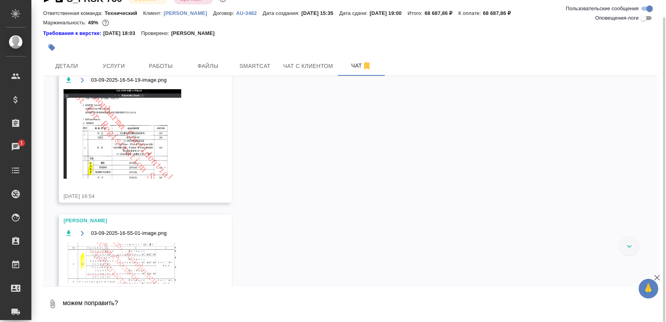
click at [117, 177] on img at bounding box center [123, 133] width 118 height 89
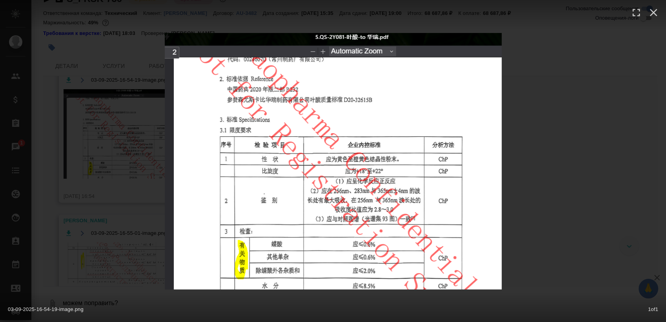
click at [118, 226] on div "03-09-2025-16-54-19-image.png 1 of 1" at bounding box center [333, 161] width 666 height 322
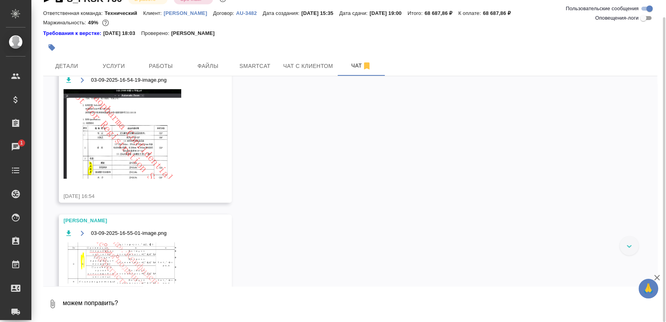
click at [136, 173] on img at bounding box center [123, 133] width 118 height 89
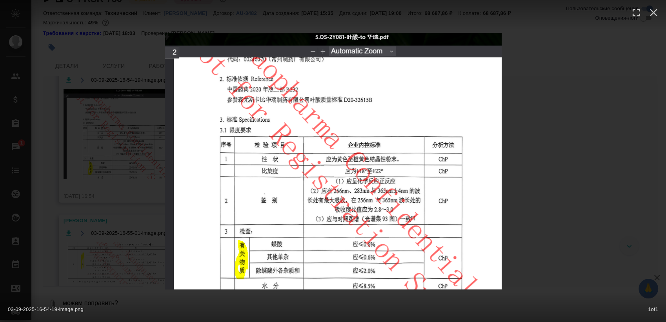
click at [143, 255] on div "03-09-2025-16-54-19-image.png 1 of 1" at bounding box center [333, 161] width 666 height 322
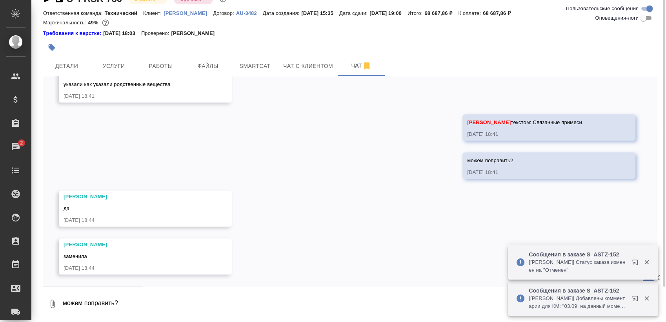
scroll to position [0, 0]
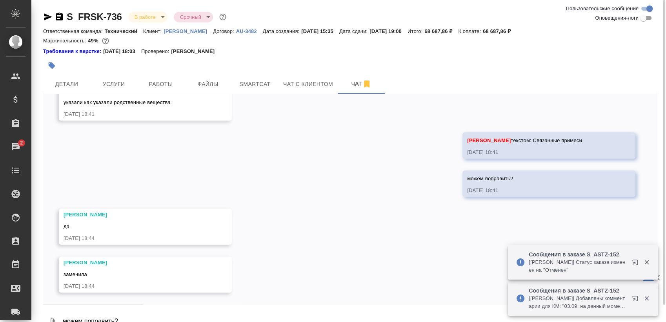
click at [47, 16] on icon "button" at bounding box center [47, 16] width 9 height 9
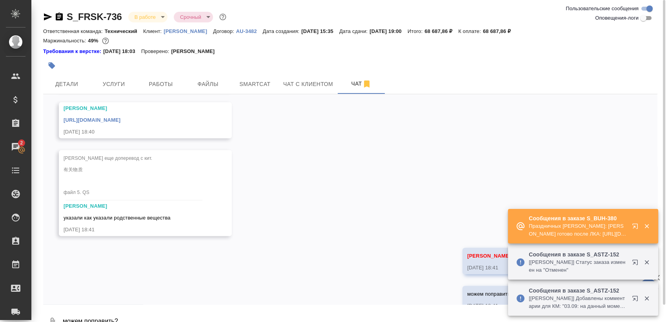
scroll to position [3564, 0]
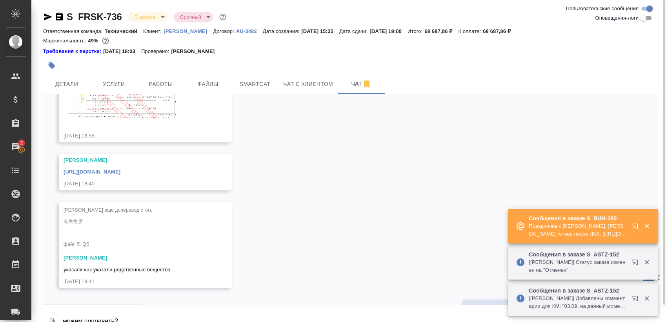
drag, startPoint x: 155, startPoint y: 184, endPoint x: 162, endPoint y: 183, distance: 7.6
click at [159, 184] on div "Петрова Валерия https://drive.awatera.com/apps/files/files/10208342?dir=/Shares…" at bounding box center [134, 171] width 141 height 31
click at [120, 175] on link "https://drive.awatera.com/apps/files/files/10208342?dir=/Shares/Fresenius_Kabi/…" at bounding box center [92, 172] width 57 height 6
click at [157, 16] on body "🙏 .cls-1 fill:#fff; AWATERA Sergeeva Anastasia Клиенты Спецификации Заказы 2 Ча…" at bounding box center [333, 161] width 666 height 322
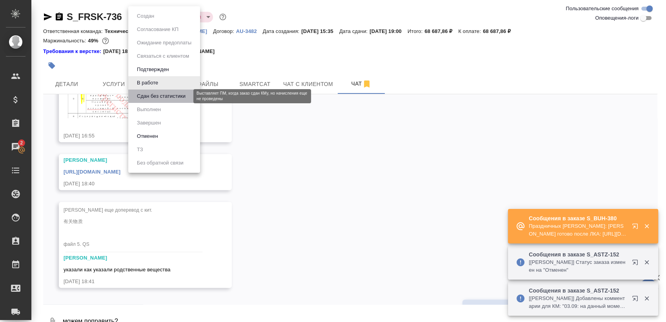
click at [164, 96] on button "Сдан без статистики" at bounding box center [161, 96] width 53 height 9
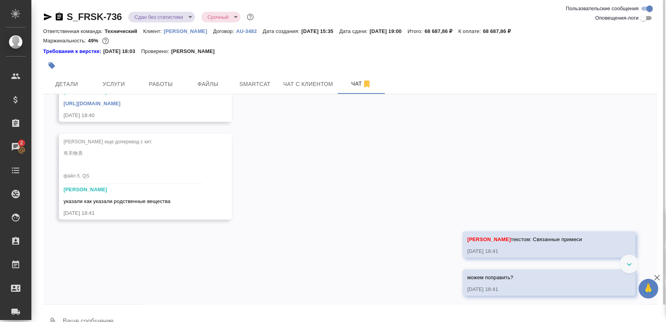
scroll to position [3738, 0]
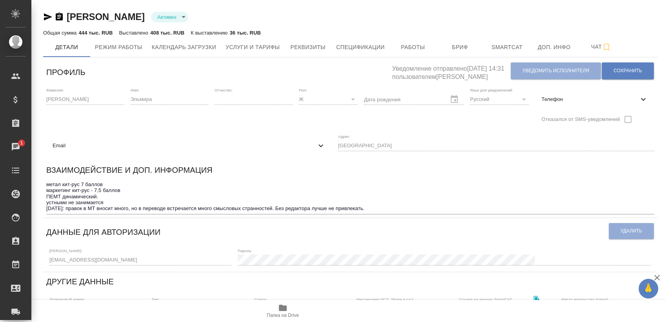
click at [316, 142] on span "Email" at bounding box center [185, 146] width 264 height 8
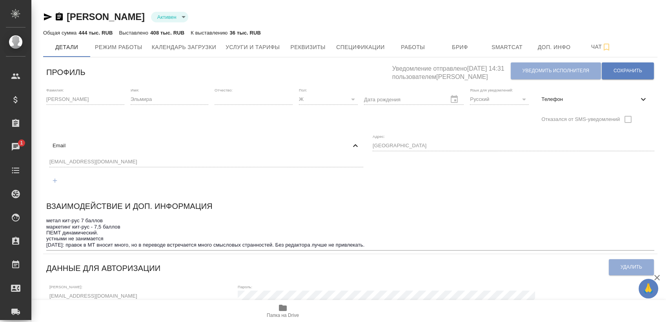
click at [165, 156] on div "abd.elm@ya.ru" at bounding box center [206, 172] width 320 height 36
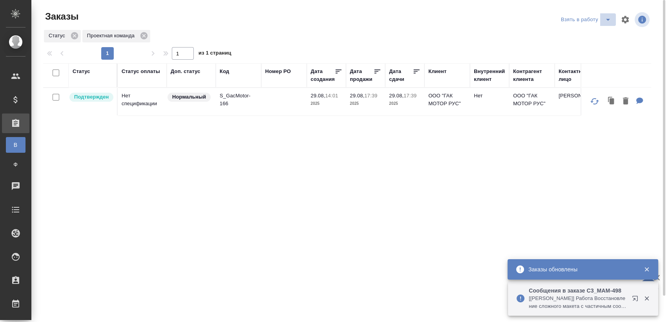
click at [605, 19] on icon "split button" at bounding box center [607, 19] width 9 height 9
click at [590, 30] on li "Мои заказы" at bounding box center [587, 35] width 66 height 13
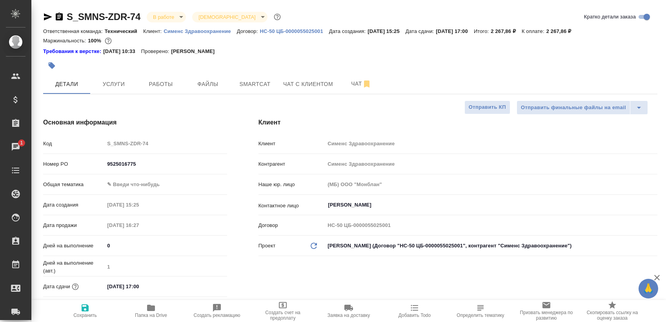
select select "RU"
click at [165, 78] on button "Работы" at bounding box center [160, 84] width 47 height 20
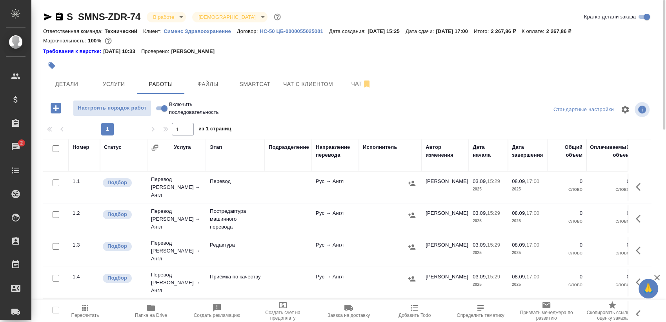
scroll to position [13, 0]
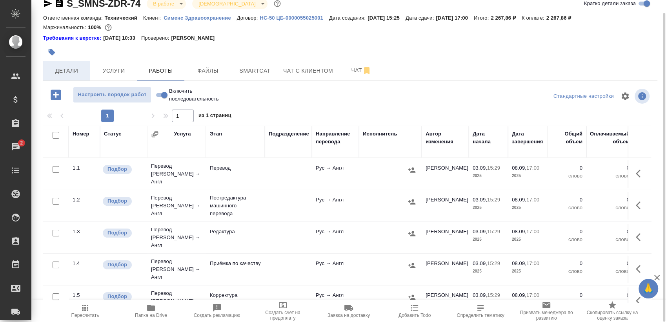
click at [72, 67] on span "Детали" at bounding box center [67, 71] width 38 height 10
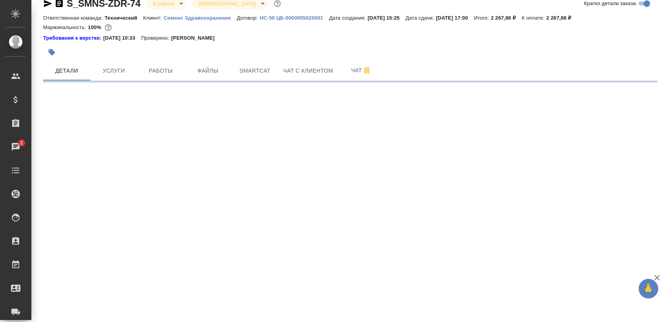
select select "RU"
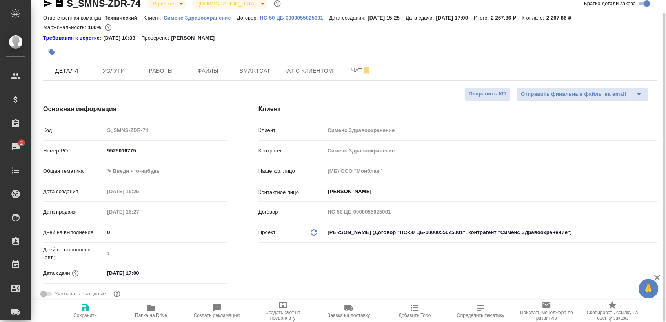
type textarea "x"
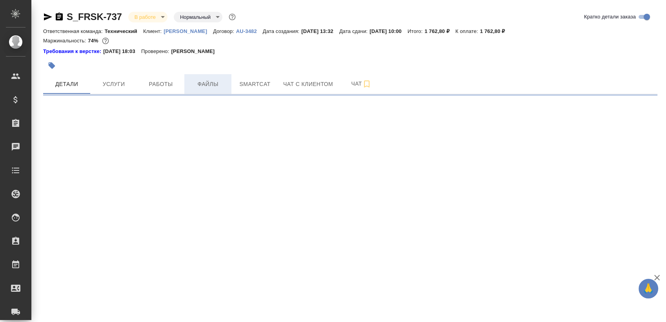
select select "RU"
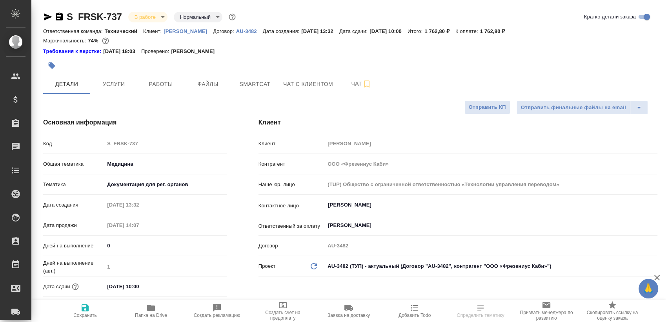
type textarea "x"
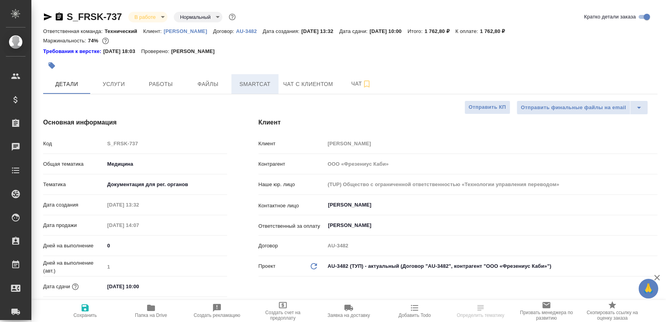
type textarea "x"
click at [246, 75] on button "Smartcat" at bounding box center [254, 84] width 47 height 20
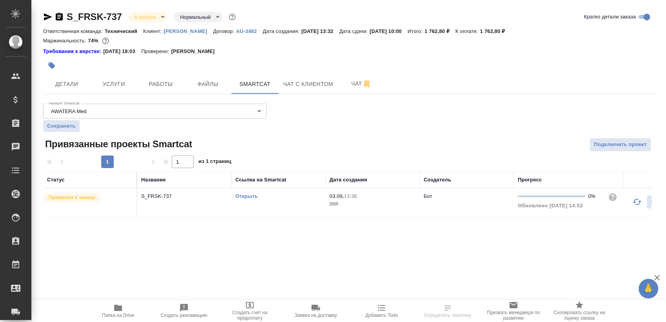
click at [248, 195] on link "Открыть" at bounding box center [246, 196] width 22 height 6
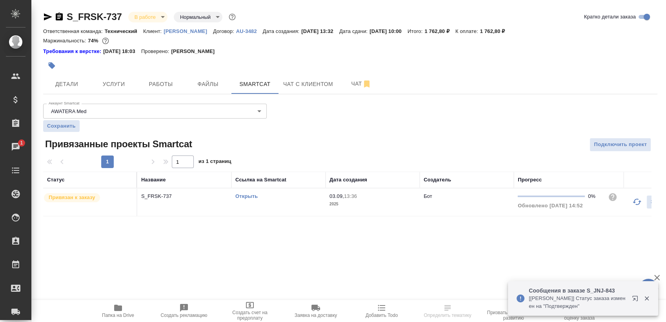
click at [251, 193] on link "Открыть" at bounding box center [246, 196] width 22 height 6
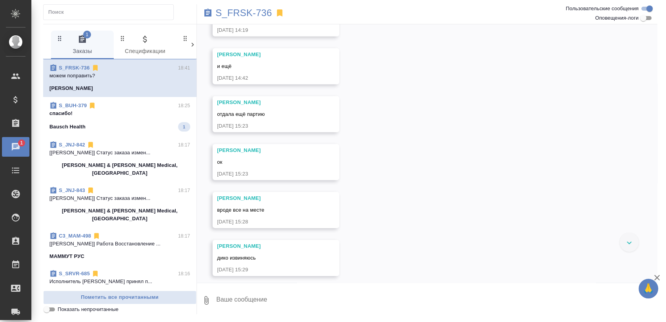
click at [115, 118] on span "S_BUH-379 18:25 спасибо! Bausch Health 1" at bounding box center [119, 117] width 141 height 30
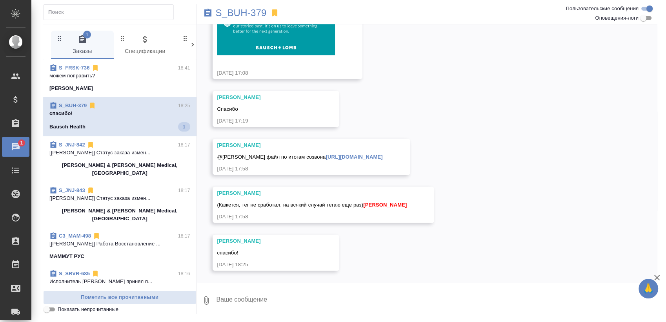
scroll to position [1738, 0]
click at [146, 90] on div "S_FRSK-736 18:44 заменила Fresenius Kabi 2 S_BUH-379 18:25 спасибо! Bausch Heal…" at bounding box center [119, 174] width 153 height 231
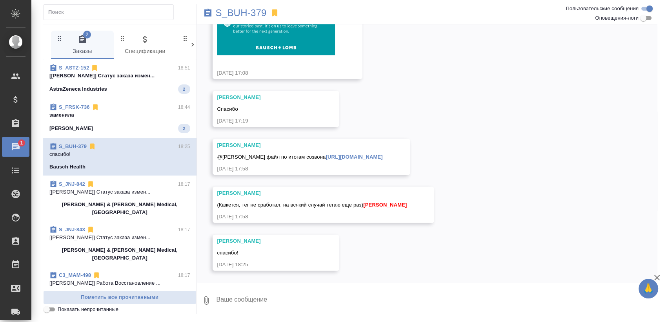
click at [152, 119] on span "S_FRSK-736 18:44 заменила Fresenius Kabi 2" at bounding box center [119, 118] width 141 height 30
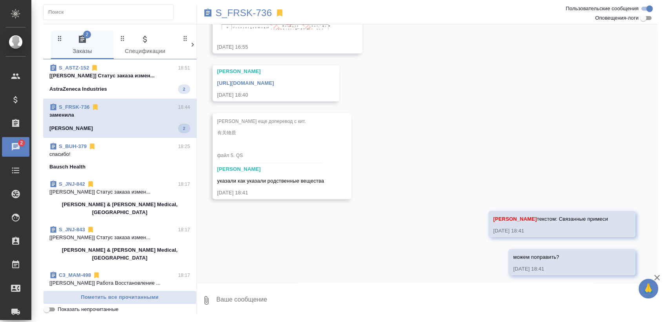
scroll to position [3713, 0]
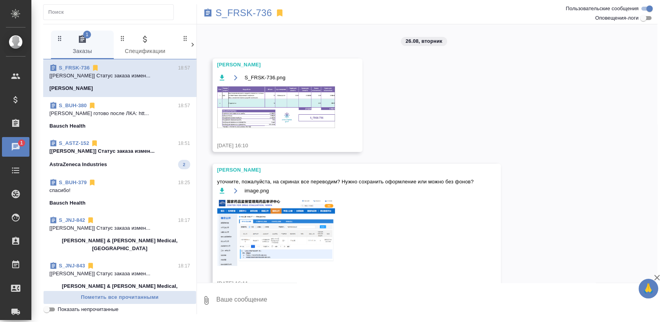
scroll to position [3713, 0]
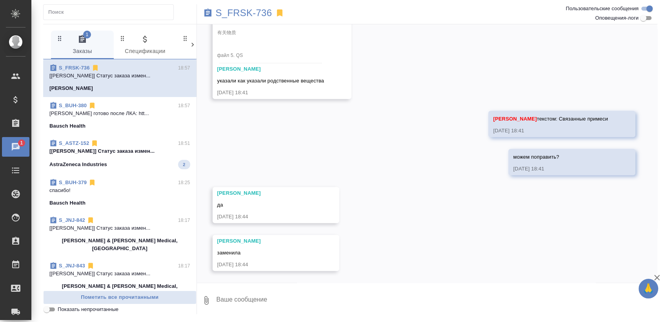
click at [112, 152] on p "[Никифорова Валерия] Статус заказа измен..." at bounding box center [119, 151] width 141 height 8
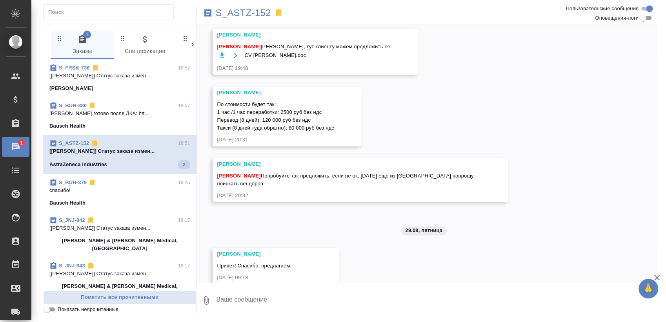
scroll to position [1080, 0]
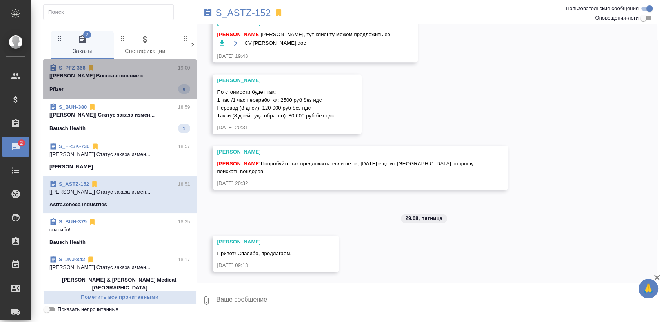
click at [128, 83] on span "S_PFZ-366 19:00 [Арсеньева Вера] Работа Восстановление с... Pfizer 8" at bounding box center [119, 79] width 141 height 30
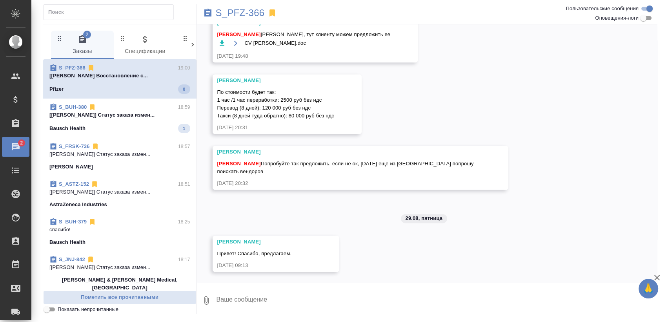
click at [126, 112] on p "[Сергеева Анастасия] Статус заказа измен..." at bounding box center [119, 115] width 141 height 8
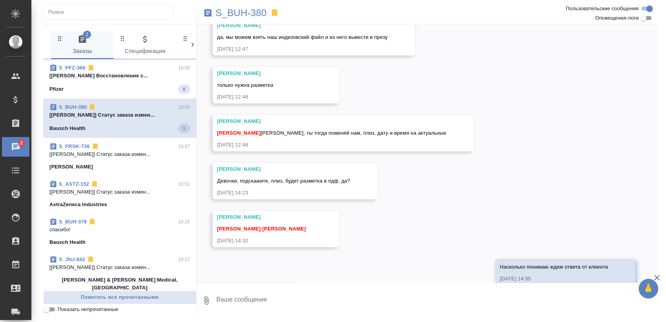
scroll to position [951, 0]
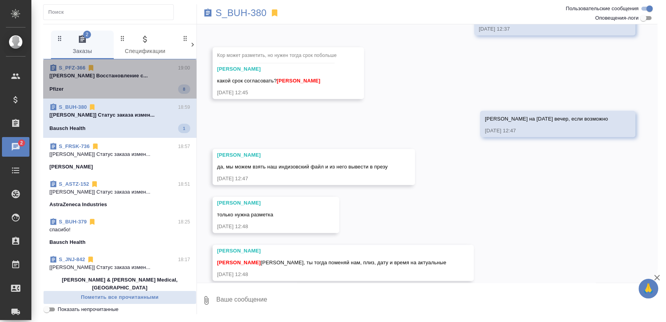
click at [124, 66] on div "S_PFZ-366 19:00" at bounding box center [119, 68] width 141 height 8
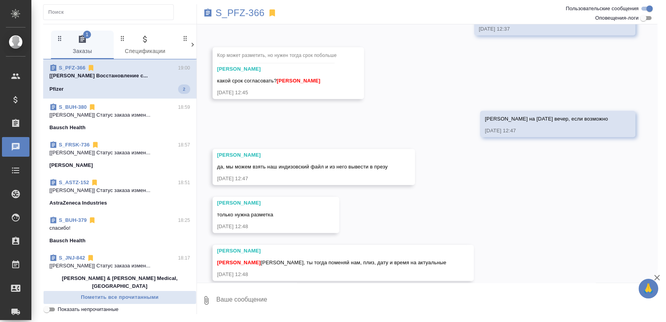
scroll to position [1094, 0]
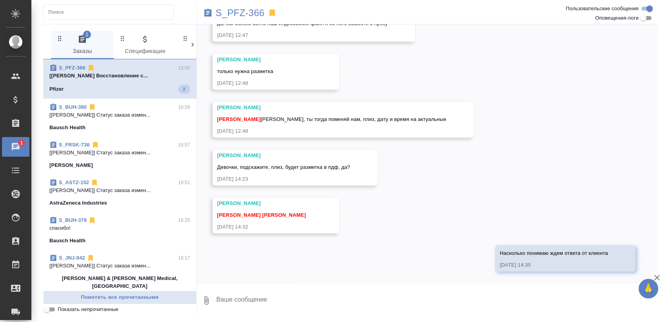
click at [146, 78] on p "[Арсеньева Вера] Работа Восстановление с..." at bounding box center [119, 76] width 141 height 8
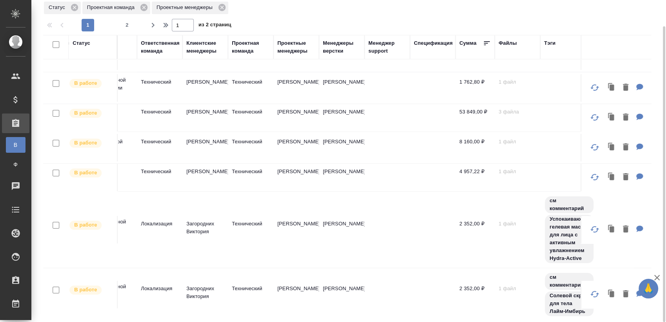
scroll to position [131, 579]
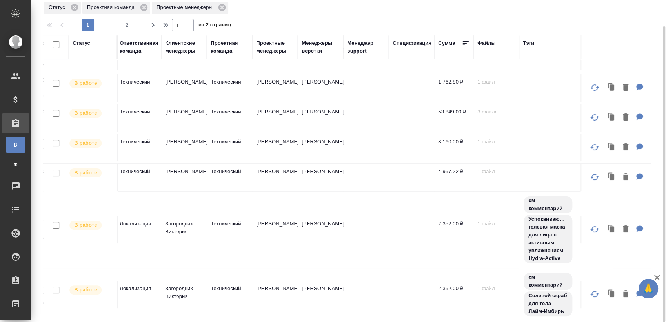
click at [285, 52] on div "Проектные менеджеры" at bounding box center [275, 47] width 38 height 16
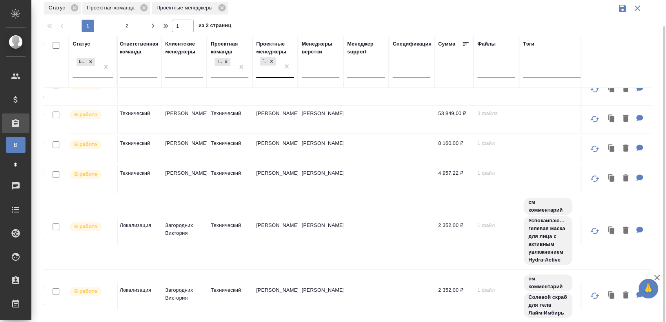
scroll to position [158, 579]
click at [279, 70] on div at bounding box center [275, 69] width 38 height 11
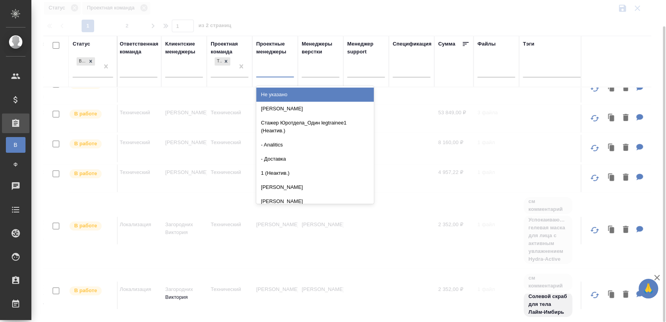
scroll to position [157, 579]
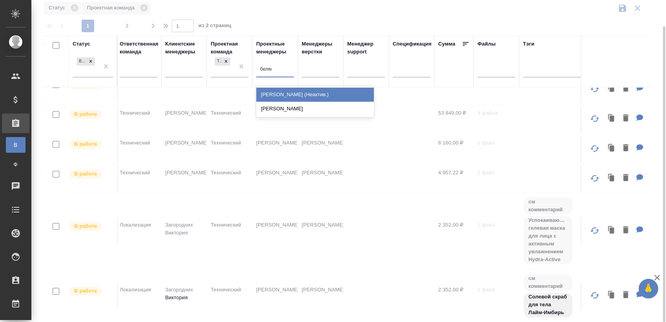
type input "беляко"
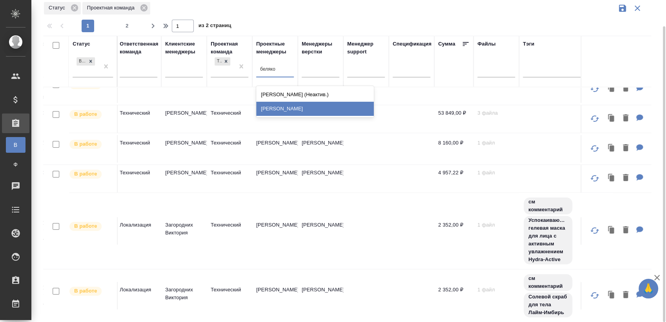
click at [285, 105] on div "[PERSON_NAME]" at bounding box center [315, 109] width 118 height 14
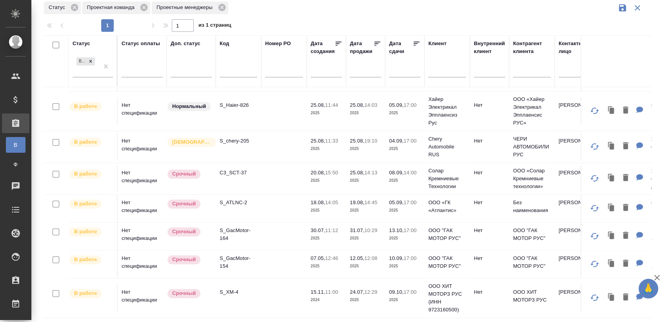
scroll to position [259, 0]
click at [234, 256] on p "S_GacMotor-154" at bounding box center [239, 262] width 38 height 16
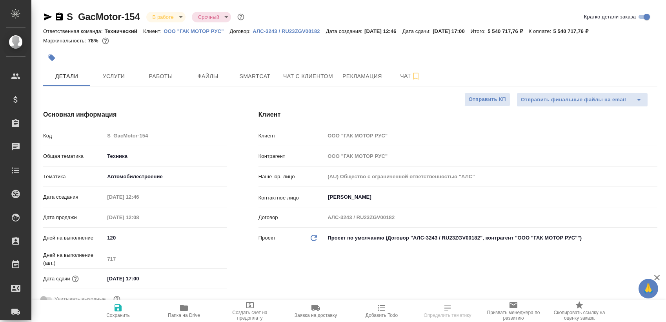
select select "RU"
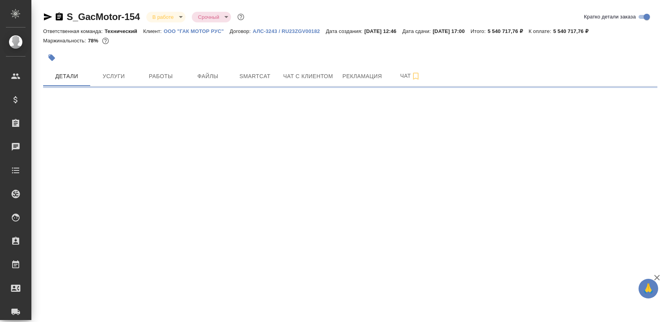
select select "RU"
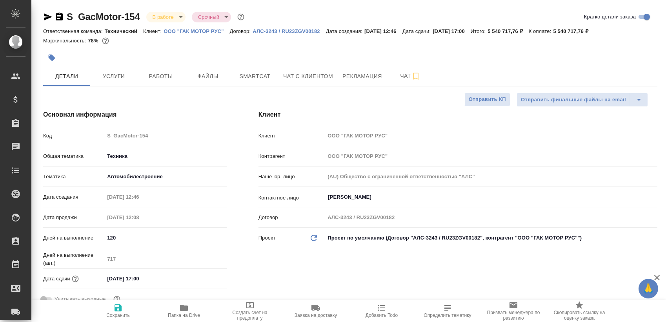
type textarea "x"
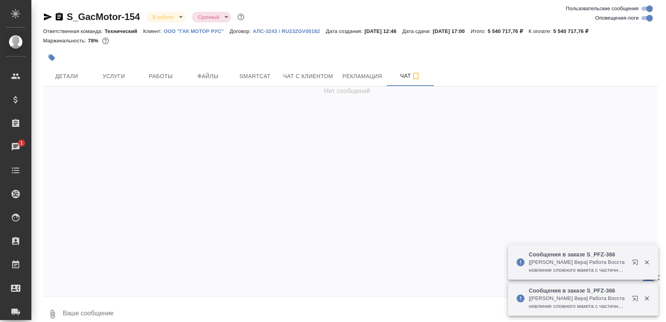
click at [646, 261] on icon "button" at bounding box center [647, 262] width 4 height 4
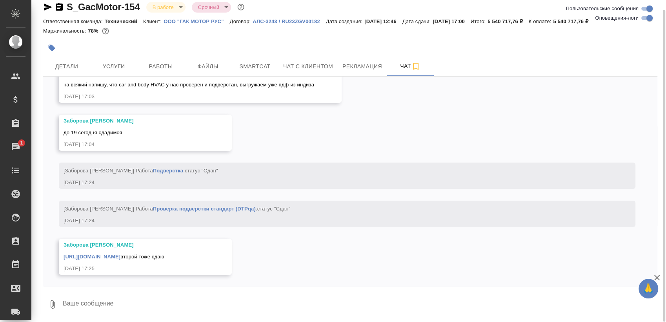
scroll to position [55206, 0]
click at [120, 253] on link "[URL][DOMAIN_NAME]" at bounding box center [92, 256] width 57 height 6
click at [48, 6] on icon "button" at bounding box center [48, 7] width 8 height 7
click at [46, 6] on icon "button" at bounding box center [48, 7] width 8 height 7
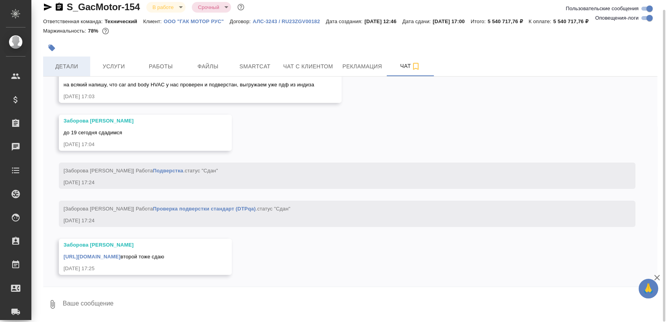
click at [68, 64] on span "Детали" at bounding box center [67, 67] width 38 height 10
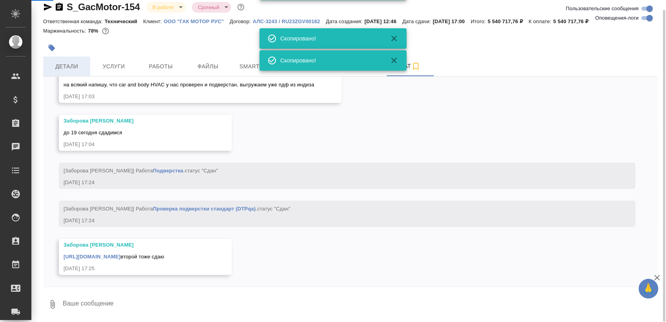
click at [68, 64] on span "Детали" at bounding box center [67, 67] width 38 height 10
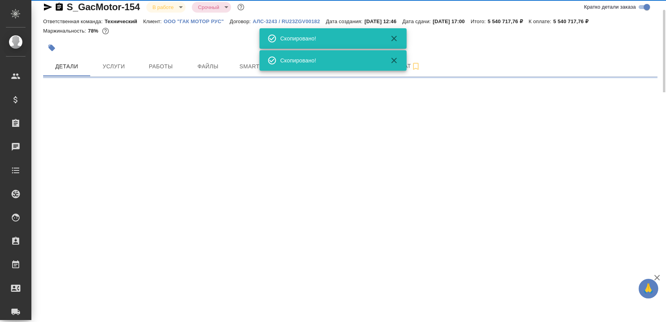
select select "RU"
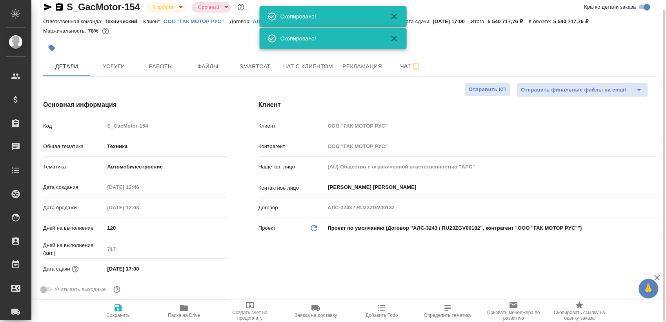
type textarea "x"
